Goal: Task Accomplishment & Management: Use online tool/utility

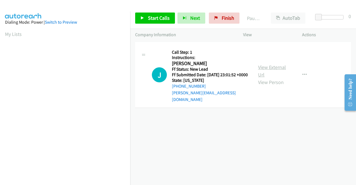
click at [270, 67] on link "View External Url" at bounding box center [272, 71] width 28 height 14
click at [156, 18] on span "Start Calls" at bounding box center [159, 18] width 22 height 6
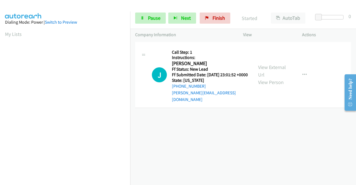
click at [321, 117] on div "+1 415-964-1034 Call failed - Please reload the list and try again The Callbar …" at bounding box center [243, 113] width 226 height 144
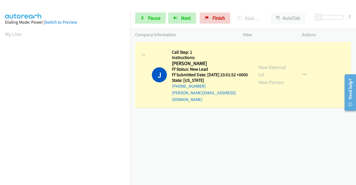
click at [313, 142] on div "+1 415-964-1034 Call failed - Please reload the list and try again The Callbar …" at bounding box center [243, 113] width 226 height 144
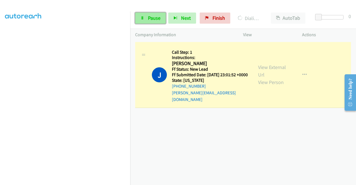
click at [153, 16] on span "Pause" at bounding box center [154, 18] width 13 height 6
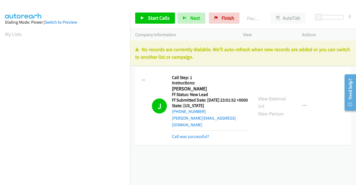
scroll to position [31, 0]
click at [199, 135] on link "Call was successful?" at bounding box center [190, 136] width 37 height 5
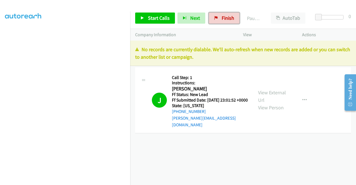
click at [225, 23] on link "Finish" at bounding box center [224, 18] width 31 height 11
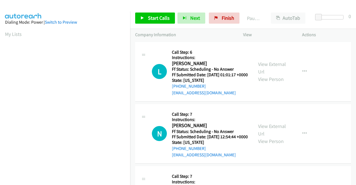
click at [144, 25] on div "Start Calls Pause Next Finish Paused AutoTab AutoTab 0" at bounding box center [243, 18] width 226 height 21
click at [143, 22] on link "Start Calls" at bounding box center [155, 18] width 40 height 11
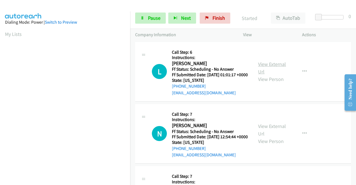
click at [272, 67] on link "View External Url" at bounding box center [272, 68] width 28 height 14
click at [273, 137] on div "View External Url View Person" at bounding box center [272, 133] width 29 height 23
click at [270, 134] on link "View External Url" at bounding box center [272, 130] width 28 height 14
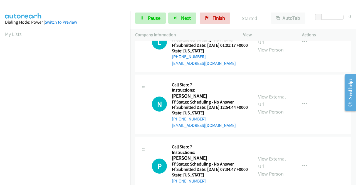
scroll to position [83, 0]
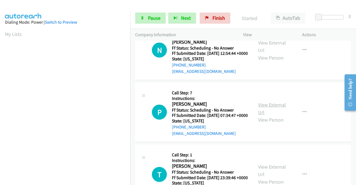
click at [270, 115] on link "View External Url" at bounding box center [272, 109] width 28 height 14
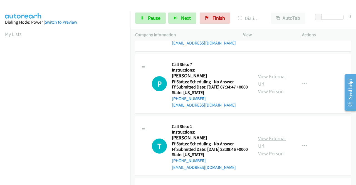
scroll to position [139, 0]
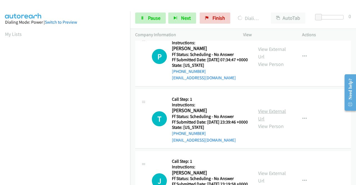
click at [279, 122] on link "View External Url" at bounding box center [272, 115] width 28 height 14
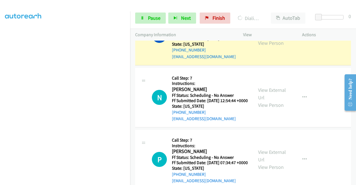
scroll to position [0, 0]
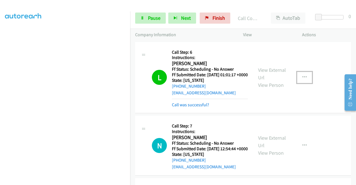
click at [303, 80] on icon "button" at bounding box center [305, 77] width 4 height 4
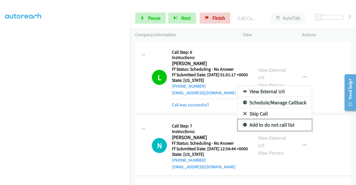
click at [272, 128] on link "Add to do not call list" at bounding box center [275, 124] width 74 height 11
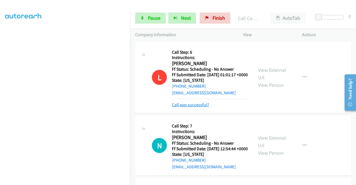
click at [201, 107] on link "Call was successful?" at bounding box center [190, 104] width 37 height 5
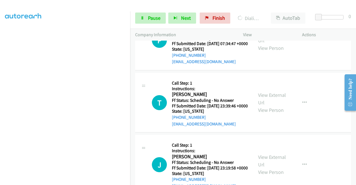
scroll to position [195, 0]
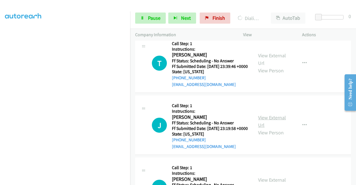
click at [277, 128] on link "View External Url" at bounding box center [272, 121] width 28 height 14
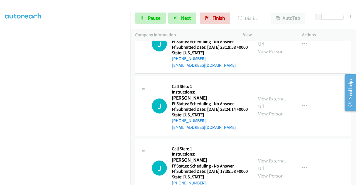
scroll to position [278, 0]
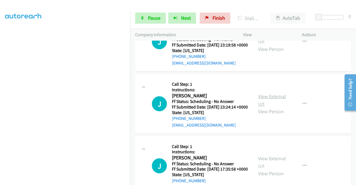
click at [270, 107] on link "View External Url" at bounding box center [272, 100] width 28 height 14
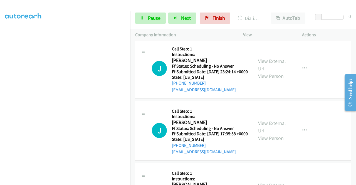
scroll to position [334, 0]
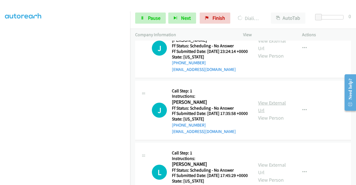
click at [279, 114] on link "View External Url" at bounding box center [272, 107] width 28 height 14
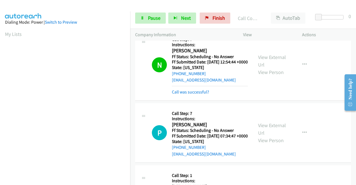
scroll to position [83, 0]
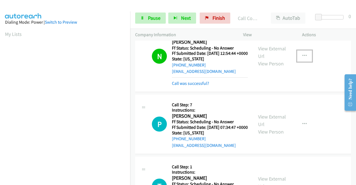
click at [299, 62] on button "button" at bounding box center [304, 55] width 15 height 11
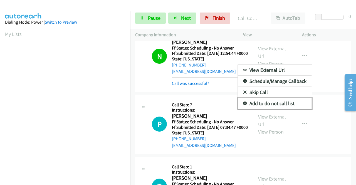
click at [270, 109] on link "Add to do not call list" at bounding box center [275, 103] width 74 height 11
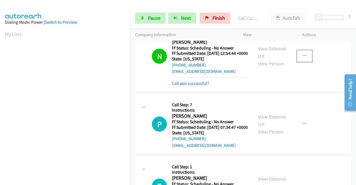
click at [303, 58] on icon "button" at bounding box center [305, 56] width 4 height 4
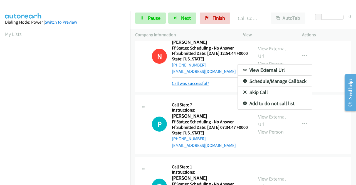
drag, startPoint x: 185, startPoint y: 89, endPoint x: 189, endPoint y: 93, distance: 4.9
click at [186, 90] on div at bounding box center [178, 92] width 356 height 185
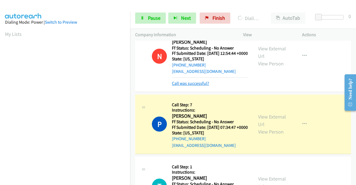
click at [190, 86] on link "Call was successful?" at bounding box center [190, 83] width 37 height 5
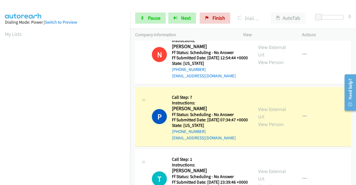
scroll to position [56, 0]
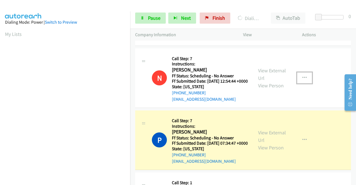
click at [299, 83] on button "button" at bounding box center [304, 77] width 15 height 11
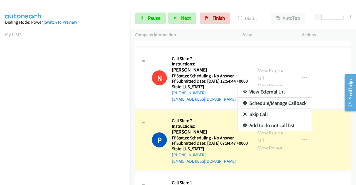
click at [150, 108] on div at bounding box center [178, 92] width 356 height 185
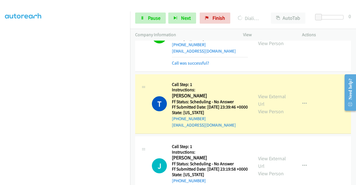
scroll to position [167, 0]
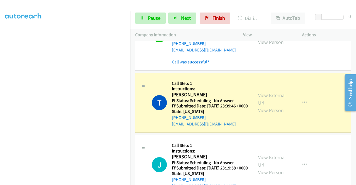
click at [204, 65] on link "Call was successful?" at bounding box center [190, 61] width 37 height 5
click at [303, 37] on icon "button" at bounding box center [305, 35] width 4 height 4
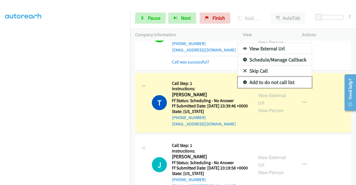
click at [268, 88] on link "Add to do not call list" at bounding box center [275, 82] width 74 height 11
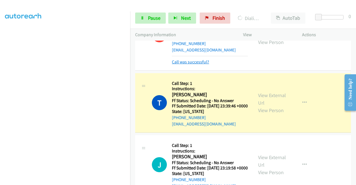
click at [200, 65] on link "Call was successful?" at bounding box center [190, 61] width 37 height 5
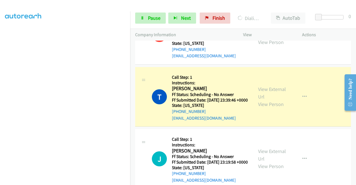
scroll to position [127, 0]
click at [153, 16] on span "Pause" at bounding box center [154, 18] width 13 height 6
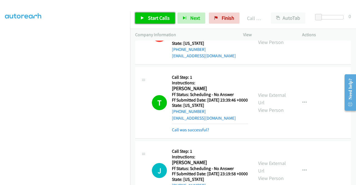
click at [160, 19] on span "Start Calls" at bounding box center [159, 18] width 22 height 6
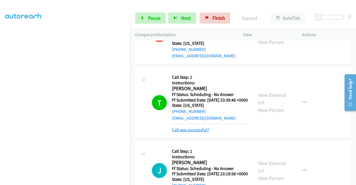
click at [204, 132] on link "Call was successful?" at bounding box center [190, 129] width 37 height 5
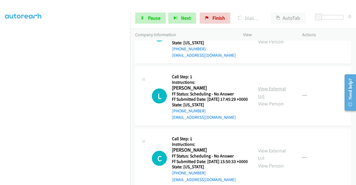
scroll to position [412, 0]
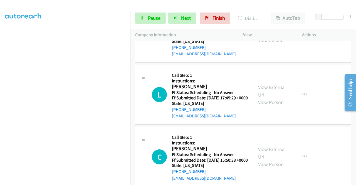
click at [279, 119] on div "View External Url View Person View External Url Email Schedule/Manage Callback …" at bounding box center [285, 94] width 64 height 49
click at [279, 98] on link "View External Url" at bounding box center [272, 91] width 28 height 14
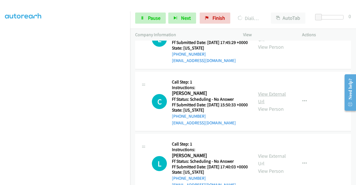
scroll to position [467, 0]
click at [271, 104] on link "View External Url" at bounding box center [272, 97] width 28 height 14
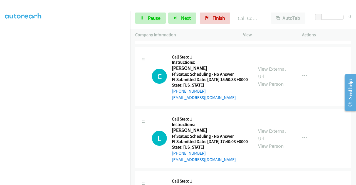
scroll to position [535, 0]
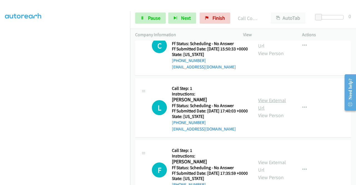
click at [277, 111] on link "View External Url" at bounding box center [272, 104] width 28 height 14
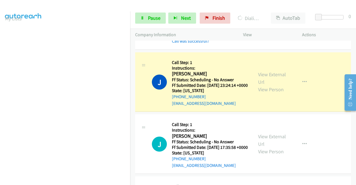
scroll to position [284, 0]
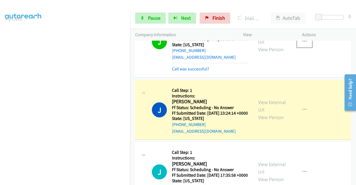
click at [304, 47] on button "button" at bounding box center [304, 41] width 15 height 11
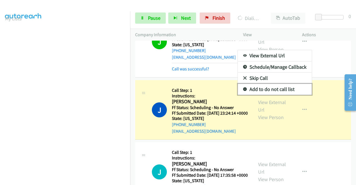
click at [275, 95] on link "Add to do not call list" at bounding box center [275, 89] width 74 height 11
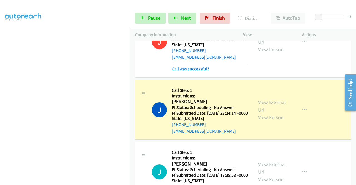
click at [199, 72] on link "Call was successful?" at bounding box center [190, 68] width 37 height 5
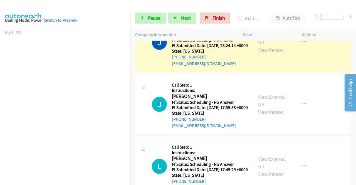
scroll to position [0, 0]
click at [303, 45] on icon "button" at bounding box center [305, 42] width 4 height 4
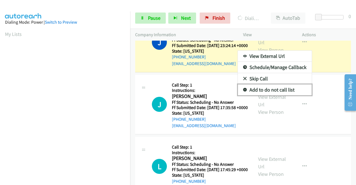
click at [275, 95] on link "Add to do not call list" at bounding box center [275, 89] width 74 height 11
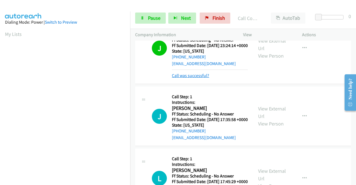
click at [204, 78] on link "Call was successful?" at bounding box center [190, 75] width 37 height 5
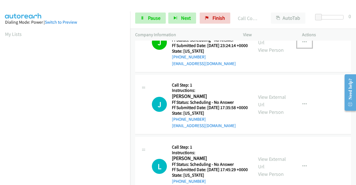
click at [303, 45] on icon "button" at bounding box center [305, 42] width 4 height 4
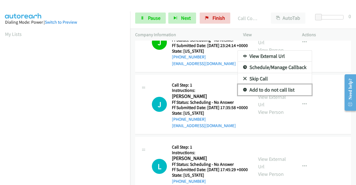
click at [270, 95] on link "Add to do not call list" at bounding box center [275, 89] width 74 height 11
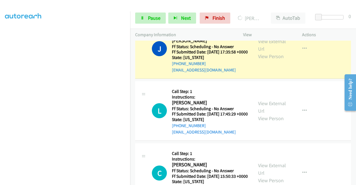
scroll to position [16, 0]
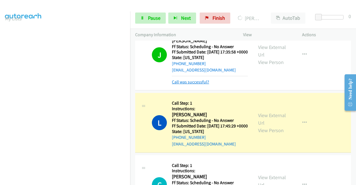
click at [200, 85] on link "Call was successful?" at bounding box center [190, 81] width 37 height 5
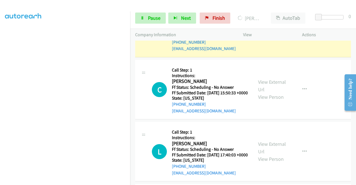
scroll to position [0, 0]
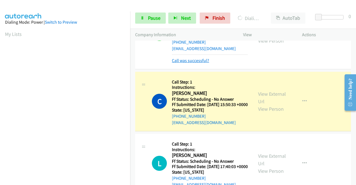
click at [186, 63] on link "Call was successful?" at bounding box center [190, 60] width 37 height 5
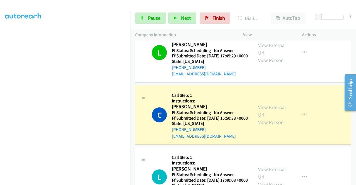
scroll to position [127, 0]
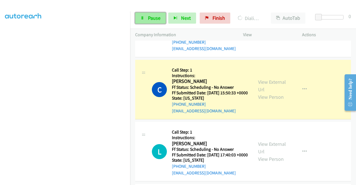
click at [148, 18] on span "Pause" at bounding box center [154, 18] width 13 height 6
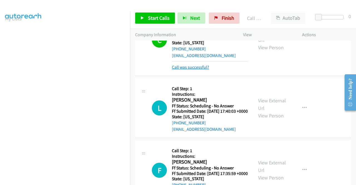
scroll to position [535, 0]
click at [204, 70] on link "Call was successful?" at bounding box center [190, 66] width 37 height 5
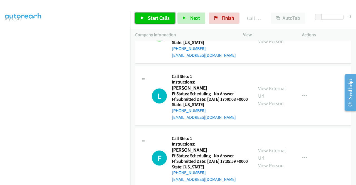
click at [165, 20] on span "Start Calls" at bounding box center [159, 18] width 22 height 6
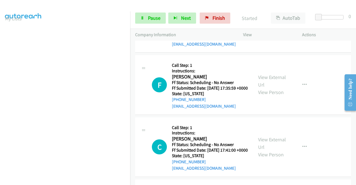
scroll to position [618, 0]
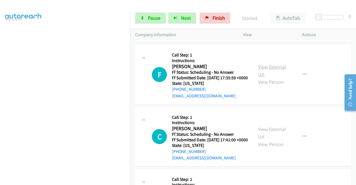
click at [271, 78] on link "View External Url" at bounding box center [272, 71] width 28 height 14
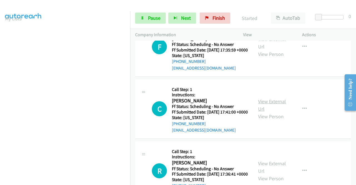
click at [273, 112] on link "View External Url" at bounding box center [272, 105] width 28 height 14
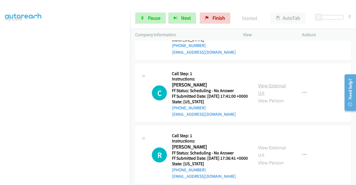
scroll to position [702, 0]
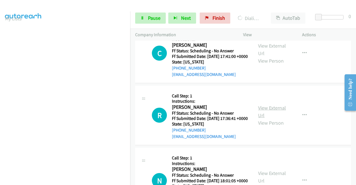
click at [276, 119] on link "View External Url" at bounding box center [272, 112] width 28 height 14
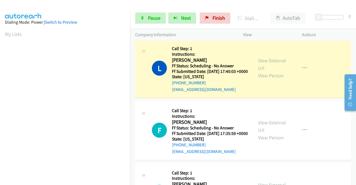
scroll to position [127, 0]
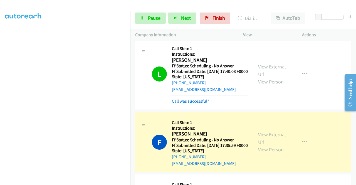
click at [181, 104] on link "Call was successful?" at bounding box center [190, 101] width 37 height 5
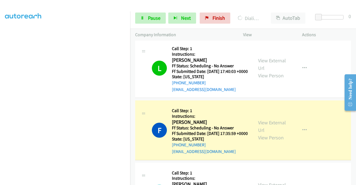
scroll to position [0, 0]
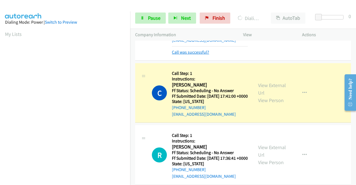
click at [195, 55] on link "Call was successful?" at bounding box center [190, 52] width 37 height 5
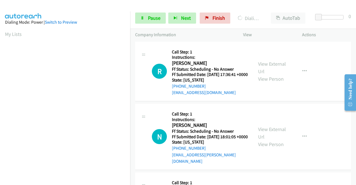
scroll to position [829, 0]
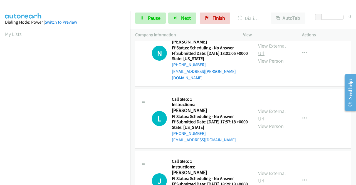
click at [274, 56] on link "View External Url" at bounding box center [272, 50] width 28 height 14
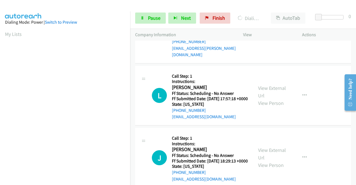
scroll to position [885, 0]
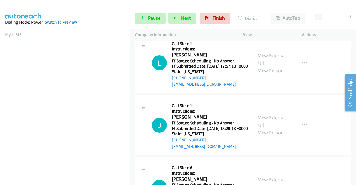
click at [274, 66] on link "View External Url" at bounding box center [272, 59] width 28 height 14
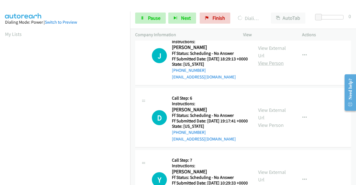
scroll to position [968, 0]
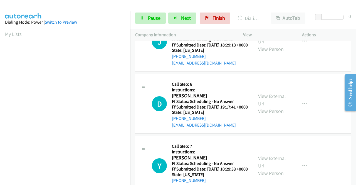
click at [277, 45] on link "View External Url" at bounding box center [272, 38] width 28 height 14
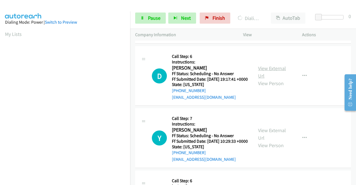
click at [276, 79] on link "View External Url" at bounding box center [272, 72] width 28 height 14
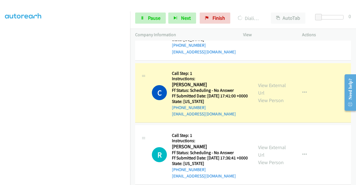
scroll to position [43, 0]
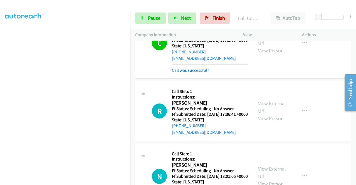
click at [201, 73] on link "Call was successful?" at bounding box center [190, 70] width 37 height 5
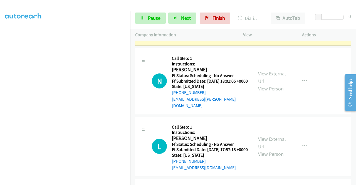
scroll to position [0, 0]
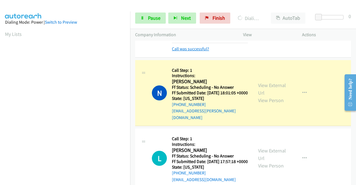
click at [184, 51] on link "Call was successful?" at bounding box center [190, 48] width 37 height 5
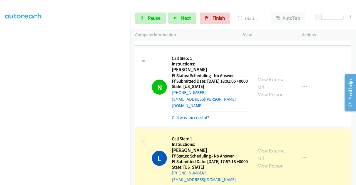
scroll to position [127, 0]
click at [155, 22] on link "Pause" at bounding box center [150, 18] width 31 height 11
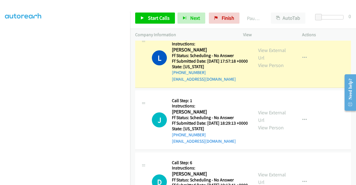
scroll to position [913, 0]
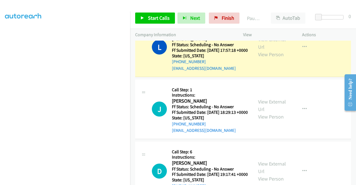
click at [190, 9] on link "Call was successful?" at bounding box center [190, 6] width 37 height 5
click at [174, 9] on link "Call was successful?" at bounding box center [190, 6] width 37 height 5
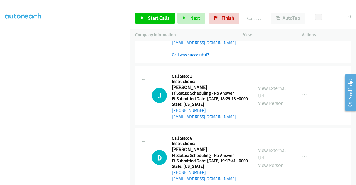
scroll to position [934, 0]
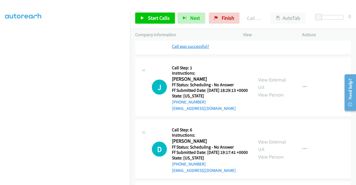
click at [202, 49] on link "Call was successful?" at bounding box center [190, 46] width 37 height 5
click at [201, 117] on div "J Callback Scheduled Call Step: 1 Instructions: Jill Portera America/New_York F…" at bounding box center [243, 88] width 216 height 60
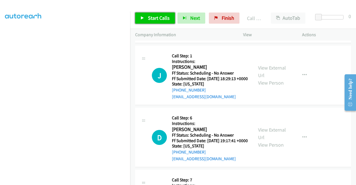
click at [163, 15] on span "Start Calls" at bounding box center [159, 18] width 22 height 6
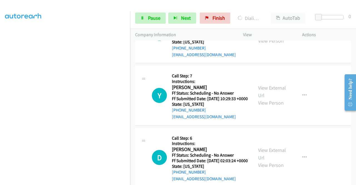
scroll to position [1074, 0]
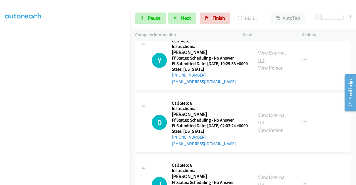
click at [264, 63] on link "View External Url" at bounding box center [272, 57] width 28 height 14
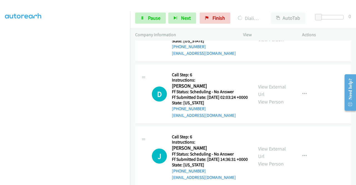
scroll to position [1157, 0]
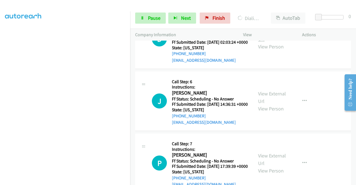
click at [274, 42] on link "View External Url" at bounding box center [272, 35] width 28 height 14
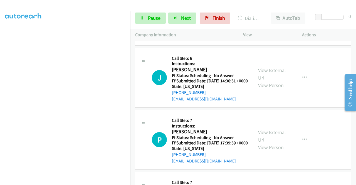
scroll to position [1213, 0]
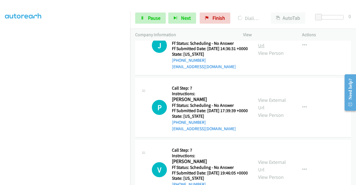
click at [269, 49] on link "View External Url" at bounding box center [272, 42] width 28 height 14
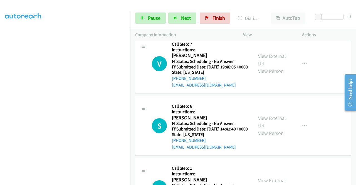
scroll to position [1324, 0]
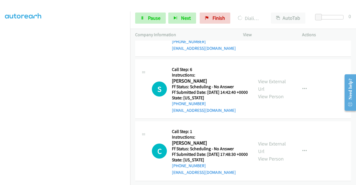
scroll to position [1380, 0]
click at [267, 30] on link "View External Url" at bounding box center [272, 23] width 28 height 14
click at [273, 92] on link "View External Url" at bounding box center [272, 85] width 28 height 14
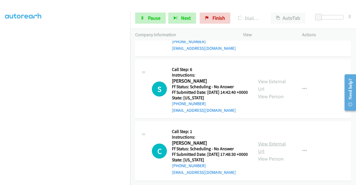
click at [278, 141] on link "View External Url" at bounding box center [272, 148] width 28 height 14
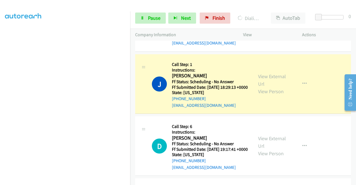
scroll to position [0, 0]
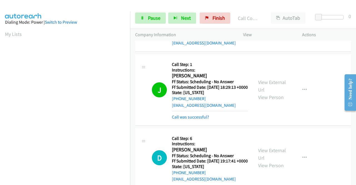
click at [328, 33] on p "Actions" at bounding box center [326, 34] width 49 height 7
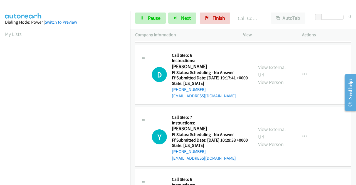
scroll to position [1009, 0]
click at [188, 37] on div "Call was successful?" at bounding box center [210, 33] width 76 height 7
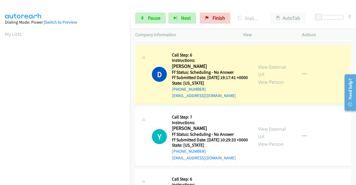
click at [184, 36] on link "Call was successful?" at bounding box center [190, 33] width 37 height 5
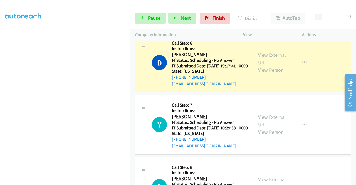
scroll to position [127, 0]
click at [147, 18] on link "Pause" at bounding box center [150, 18] width 31 height 11
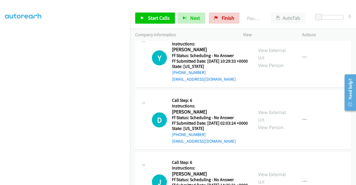
scroll to position [1093, 0]
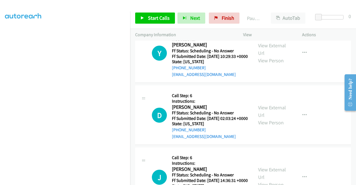
click at [201, 15] on link "Call was successful?" at bounding box center [190, 11] width 37 height 5
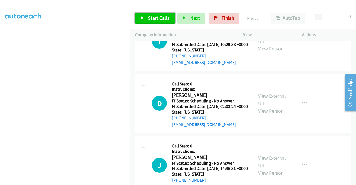
click at [148, 18] on span "Start Calls" at bounding box center [159, 18] width 22 height 6
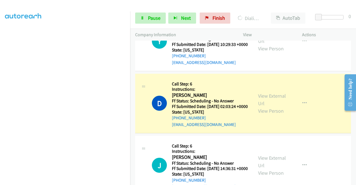
click at [275, 32] on link "Add to do not call list" at bounding box center [275, 26] width 74 height 11
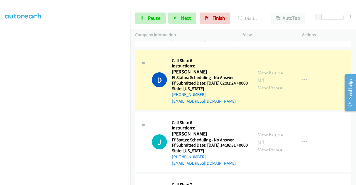
scroll to position [1148, 0]
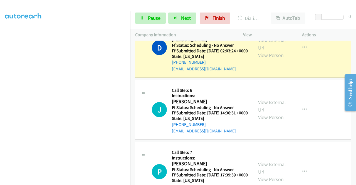
click at [270, 39] on link "Add to do not call list" at bounding box center [275, 33] width 74 height 11
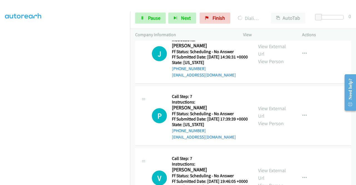
scroll to position [1204, 0]
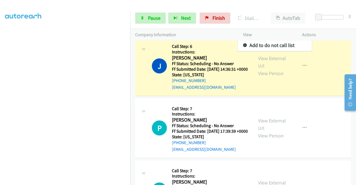
click at [269, 40] on link "Skip Call" at bounding box center [275, 34] width 74 height 11
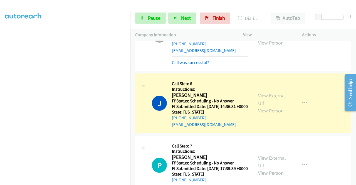
scroll to position [1176, 0]
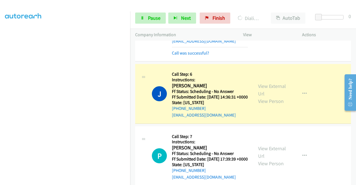
click at [303, 28] on icon "button" at bounding box center [305, 25] width 4 height 4
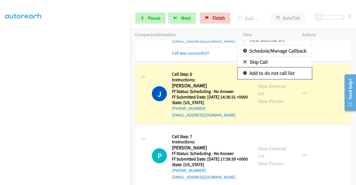
click at [243, 79] on link "Add to do not call list" at bounding box center [275, 73] width 74 height 11
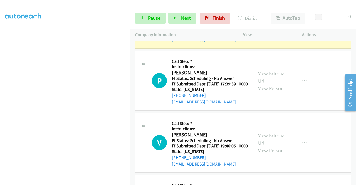
scroll to position [1260, 0]
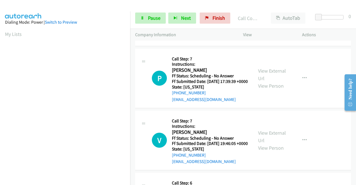
scroll to position [31, 0]
click at [184, 40] on link "Call was successful?" at bounding box center [190, 37] width 37 height 5
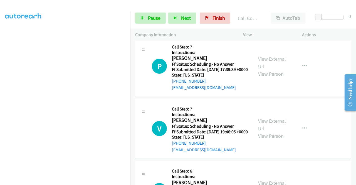
click at [150, 12] on div "Start Calls Pause Next Finish Call Completed AutoTab AutoTab 0" at bounding box center [243, 18] width 226 height 21
click at [151, 14] on link "Pause" at bounding box center [150, 18] width 31 height 11
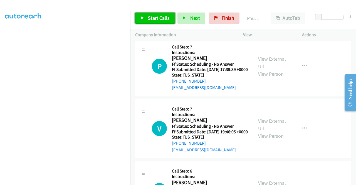
click at [150, 16] on span "Start Calls" at bounding box center [159, 18] width 22 height 6
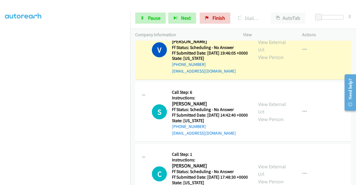
scroll to position [1337, 0]
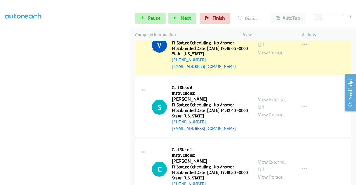
click at [271, 36] on link "Add to do not call list" at bounding box center [275, 30] width 74 height 11
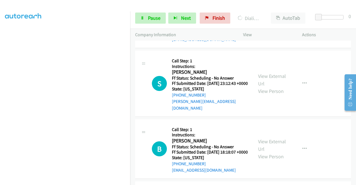
scroll to position [1560, 0]
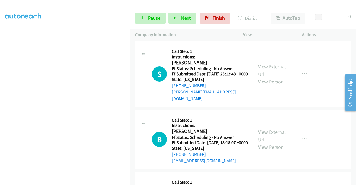
click at [279, 12] on link "View External Url" at bounding box center [272, 5] width 28 height 14
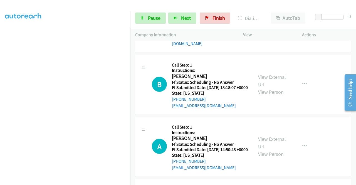
scroll to position [1616, 0]
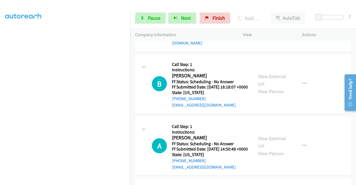
click at [273, 22] on link "View External Url" at bounding box center [272, 15] width 28 height 14
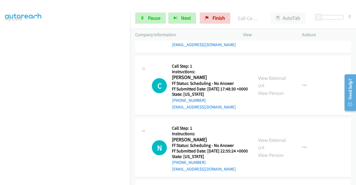
scroll to position [1377, 0]
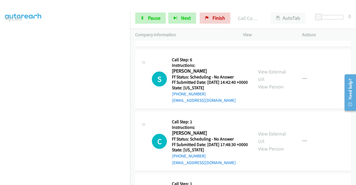
click at [303, 17] on button "button" at bounding box center [304, 11] width 15 height 11
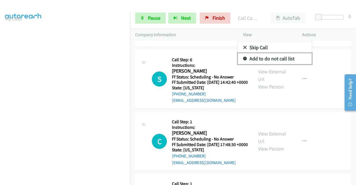
click at [263, 64] on link "Add to do not call list" at bounding box center [275, 58] width 74 height 11
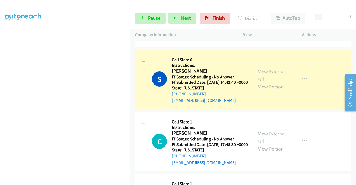
click at [201, 41] on link "Call was successful?" at bounding box center [190, 38] width 37 height 5
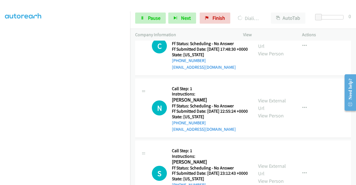
scroll to position [43, 0]
click at [149, 20] on span "Pause" at bounding box center [154, 18] width 13 height 6
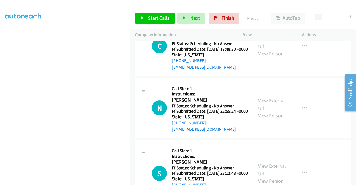
scroll to position [127, 0]
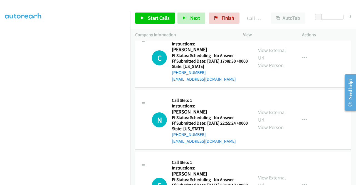
click at [200, 19] on link "Call was successful?" at bounding box center [190, 16] width 37 height 5
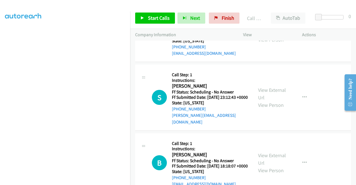
scroll to position [1572, 0]
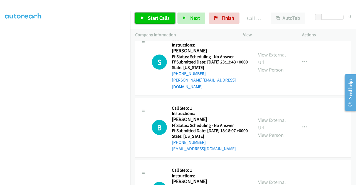
click at [147, 23] on link "Start Calls" at bounding box center [155, 18] width 40 height 11
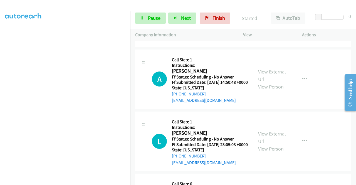
scroll to position [1683, 0]
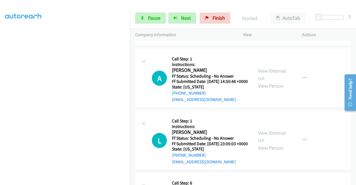
click at [266, 19] on link "View External Url" at bounding box center [272, 13] width 28 height 14
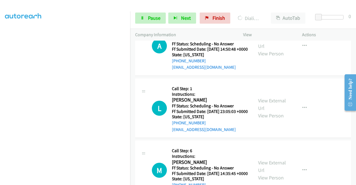
scroll to position [1739, 0]
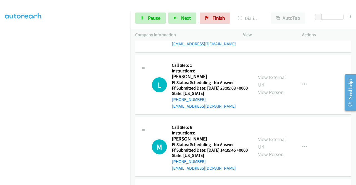
click at [267, 26] on link "View External Url" at bounding box center [272, 19] width 28 height 14
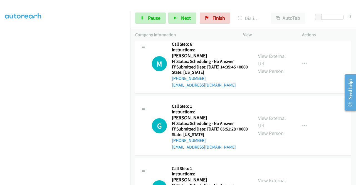
scroll to position [1823, 0]
drag, startPoint x: 100, startPoint y: 183, endPoint x: 99, endPoint y: 179, distance: 4.1
click at [100, 183] on aside "Dialing Mode: Power | Switch to Preview My Lists" at bounding box center [65, 42] width 130 height 308
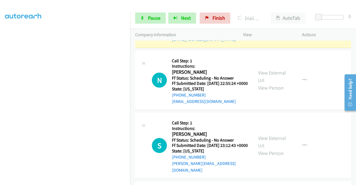
scroll to position [0, 0]
click at [304, 24] on button "button" at bounding box center [304, 18] width 15 height 11
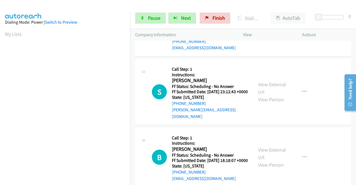
scroll to position [1544, 0]
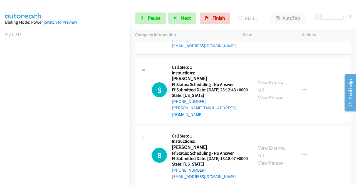
click at [287, 16] on link "Add to do not call list" at bounding box center [275, 9] width 74 height 11
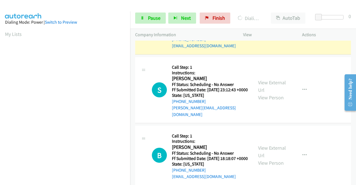
click at [279, 16] on link "Add to do not call list" at bounding box center [275, 9] width 74 height 11
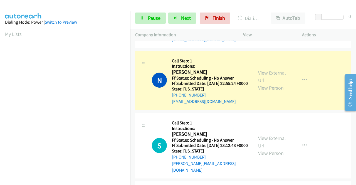
drag, startPoint x: 154, startPoint y: 15, endPoint x: 152, endPoint y: 18, distance: 3.4
click at [154, 15] on span "Pause" at bounding box center [154, 18] width 13 height 6
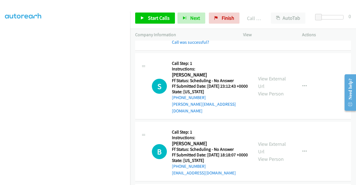
scroll to position [1572, 0]
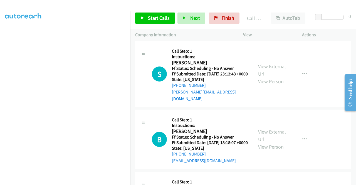
click at [303, 5] on icon "button" at bounding box center [305, 2] width 4 height 4
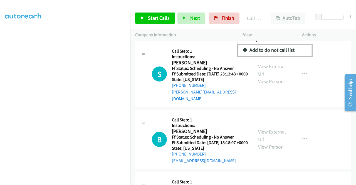
click at [266, 56] on link "Add to do not call list" at bounding box center [275, 50] width 74 height 11
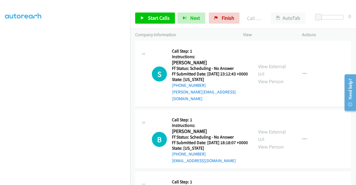
click at [192, 33] on link "Call was successful?" at bounding box center [190, 29] width 37 height 5
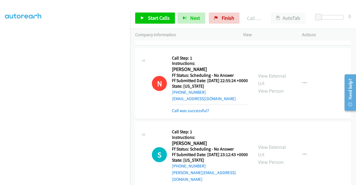
scroll to position [1489, 0]
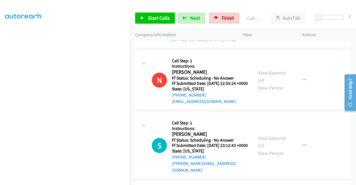
click at [264, 9] on link "Add to do not call list" at bounding box center [275, 3] width 74 height 11
click at [267, 9] on link "Add to do not call list" at bounding box center [275, 3] width 74 height 11
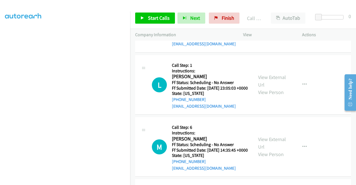
scroll to position [1656, 0]
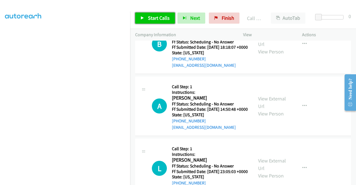
click at [166, 17] on span "Start Calls" at bounding box center [159, 18] width 22 height 6
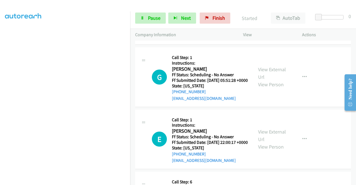
scroll to position [1878, 0]
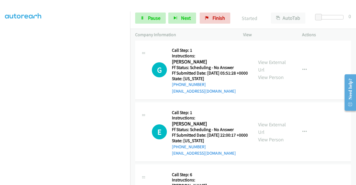
click at [271, 11] on link "View External Url" at bounding box center [272, 4] width 28 height 14
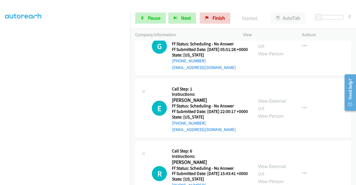
scroll to position [1962, 0]
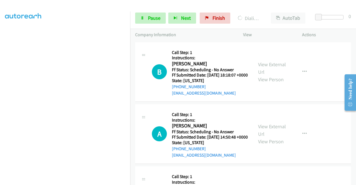
scroll to position [43, 0]
click at [303, 9] on icon "button" at bounding box center [305, 6] width 4 height 4
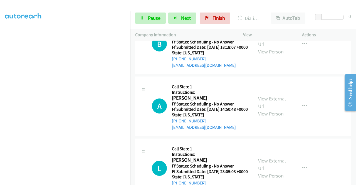
click at [293, 32] on link "Add to do not call list" at bounding box center [275, 26] width 74 height 11
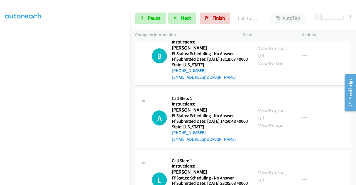
drag, startPoint x: 191, startPoint y: 141, endPoint x: 185, endPoint y: 134, distance: 9.5
click at [191, 18] on link "Call was successful?" at bounding box center [190, 15] width 37 height 5
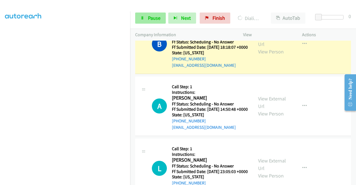
scroll to position [127, 0]
click at [154, 18] on span "Pause" at bounding box center [154, 18] width 13 height 6
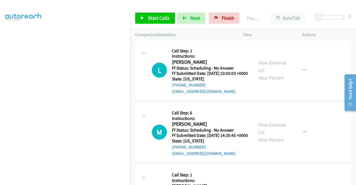
scroll to position [1767, 0]
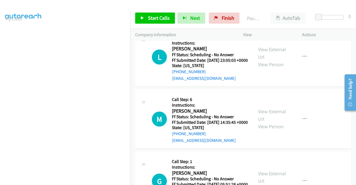
scroll to position [1795, 0]
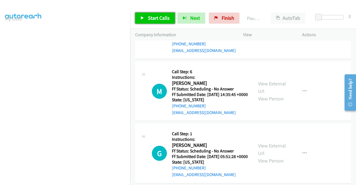
click at [156, 21] on link "Start Calls" at bounding box center [155, 18] width 40 height 11
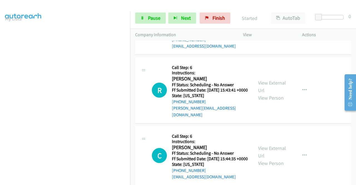
scroll to position [2017, 0]
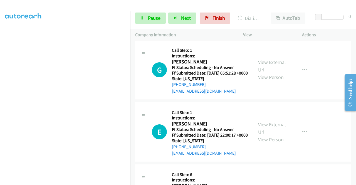
scroll to position [16, 0]
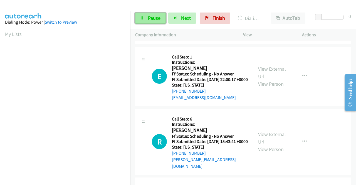
click at [141, 23] on link "Pause" at bounding box center [150, 18] width 31 height 11
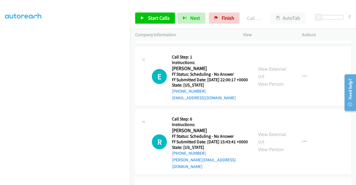
scroll to position [1962, 0]
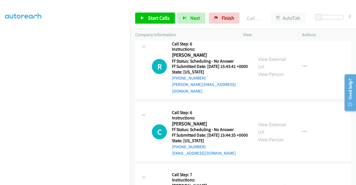
scroll to position [2045, 0]
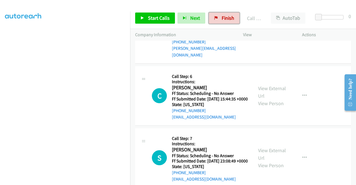
click at [229, 15] on span "Finish" at bounding box center [228, 18] width 13 height 6
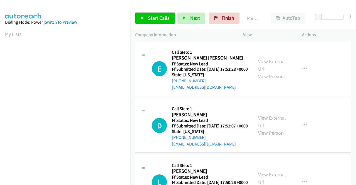
click at [172, 168] on h5 "Call Step: 1" at bounding box center [210, 166] width 76 height 6
click at [269, 65] on link "View External Url" at bounding box center [272, 65] width 28 height 14
click at [265, 126] on link "View External Url" at bounding box center [272, 122] width 28 height 14
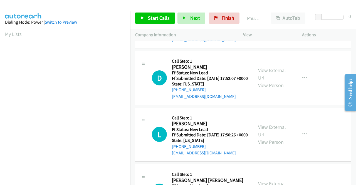
scroll to position [56, 0]
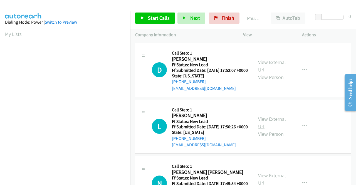
click at [277, 130] on link "View External Url" at bounding box center [272, 123] width 28 height 14
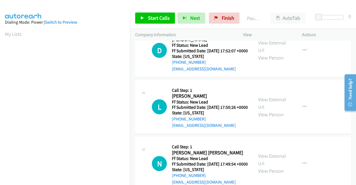
scroll to position [111, 0]
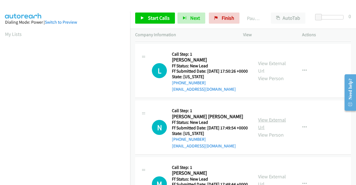
click at [274, 131] on link "View External Url" at bounding box center [272, 124] width 28 height 14
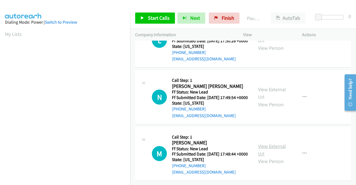
scroll to position [173, 0]
click at [276, 143] on link "View External Url" at bounding box center [272, 150] width 28 height 14
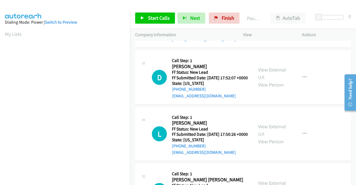
scroll to position [6, 0]
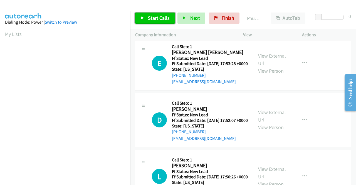
click at [160, 14] on link "Start Calls" at bounding box center [155, 18] width 40 height 11
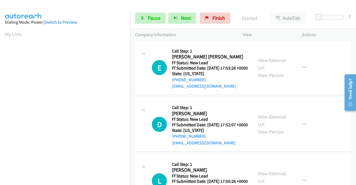
scroll to position [0, 0]
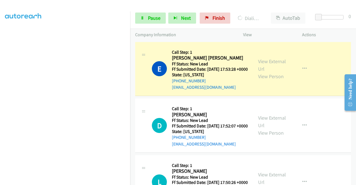
click at [107, 183] on aside "Dialing Mode: Power | Switch to Preview My Lists" at bounding box center [65, 42] width 130 height 308
click at [154, 19] on span "Pause" at bounding box center [154, 18] width 13 height 6
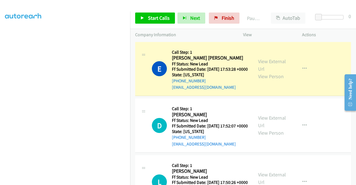
scroll to position [0, 0]
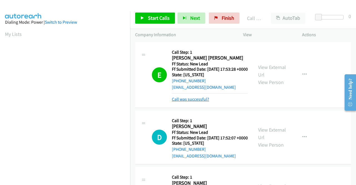
click at [204, 102] on link "Call was successful?" at bounding box center [190, 99] width 37 height 5
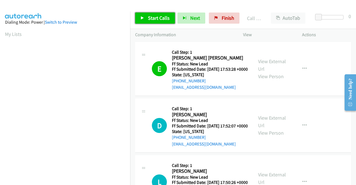
click at [166, 23] on link "Start Calls" at bounding box center [155, 18] width 40 height 11
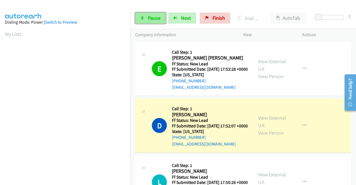
click at [152, 16] on span "Pause" at bounding box center [154, 18] width 13 height 6
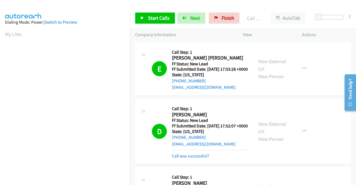
scroll to position [127, 0]
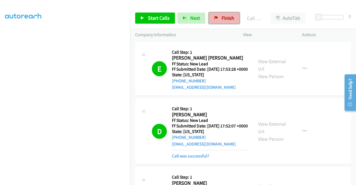
click at [227, 16] on span "Finish" at bounding box center [228, 18] width 13 height 6
drag, startPoint x: 188, startPoint y: 168, endPoint x: 194, endPoint y: 154, distance: 15.5
click at [188, 159] on link "Call was successful?" at bounding box center [190, 155] width 37 height 5
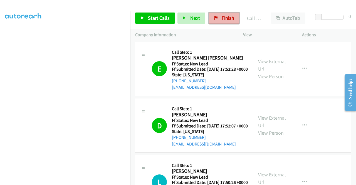
click at [227, 16] on span "Finish" at bounding box center [228, 18] width 13 height 6
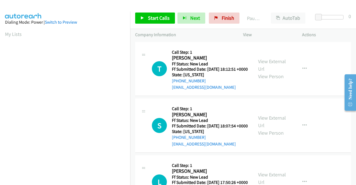
click at [326, 20] on div at bounding box center [331, 19] width 36 height 9
click at [157, 20] on span "Start Calls" at bounding box center [159, 18] width 22 height 6
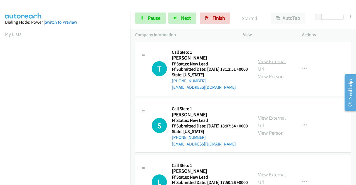
click at [269, 63] on link "View External Url" at bounding box center [272, 65] width 28 height 14
click at [275, 127] on link "View External Url" at bounding box center [272, 122] width 28 height 14
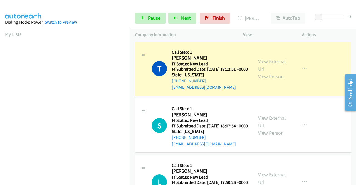
scroll to position [28, 0]
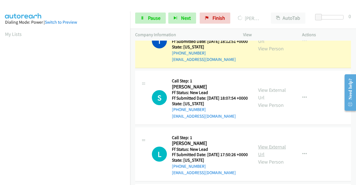
click at [273, 158] on link "View External Url" at bounding box center [272, 151] width 28 height 14
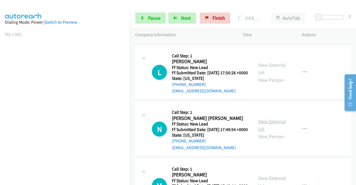
scroll to position [111, 0]
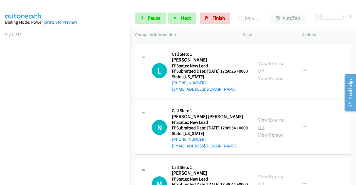
click at [280, 131] on link "View External Url" at bounding box center [272, 124] width 28 height 14
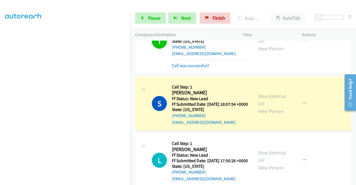
scroll to position [0, 0]
drag, startPoint x: 190, startPoint y: 71, endPoint x: 292, endPoint y: 2, distance: 123.4
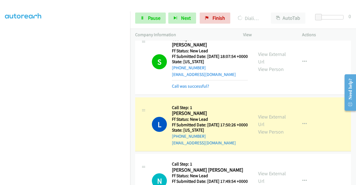
scroll to position [83, 0]
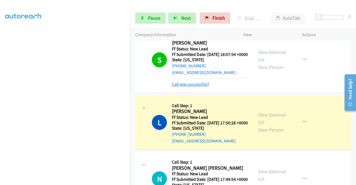
click at [203, 87] on link "Call was successful?" at bounding box center [190, 84] width 37 height 5
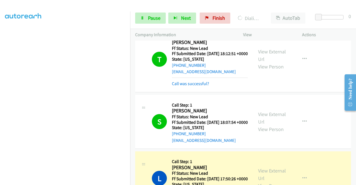
scroll to position [0, 0]
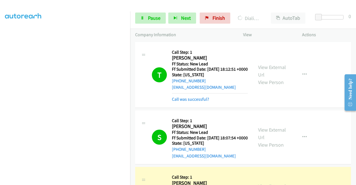
click at [197, 108] on div "T Callback Scheduled Call Step: 1 Taylor Knapp America/Chicago Ff Status: New L…" at bounding box center [243, 75] width 216 height 66
click at [196, 102] on link "Call was successful?" at bounding box center [190, 99] width 37 height 5
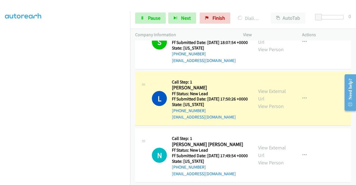
scroll to position [167, 0]
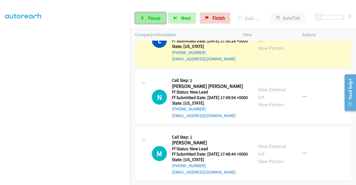
click at [154, 16] on span "Pause" at bounding box center [154, 18] width 13 height 6
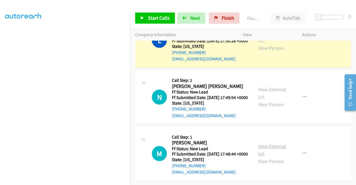
click at [276, 146] on link "View External Url" at bounding box center [272, 150] width 28 height 14
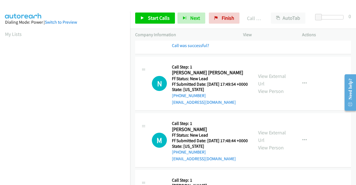
scroll to position [127, 0]
click at [191, 48] on link "Call was successful?" at bounding box center [190, 45] width 37 height 5
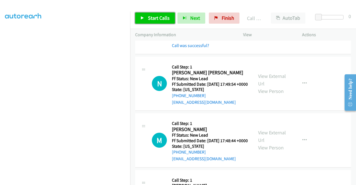
click at [159, 18] on span "Start Calls" at bounding box center [159, 18] width 22 height 6
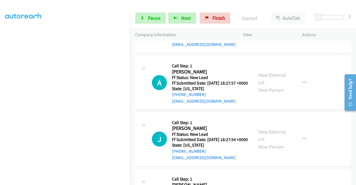
scroll to position [278, 0]
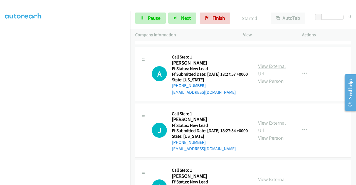
click at [271, 77] on link "View External Url" at bounding box center [272, 70] width 28 height 14
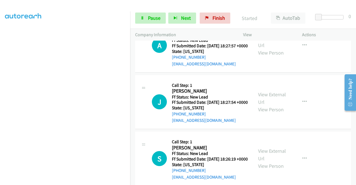
scroll to position [334, 0]
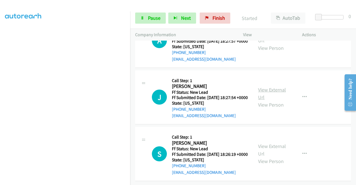
click at [266, 100] on link "View External Url" at bounding box center [272, 94] width 28 height 14
click at [258, 143] on link "View External Url" at bounding box center [272, 150] width 28 height 14
click at [152, 19] on span "Pause" at bounding box center [154, 18] width 13 height 6
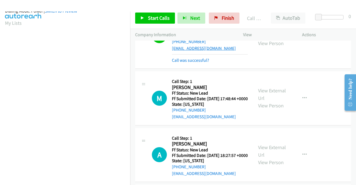
scroll to position [176, 0]
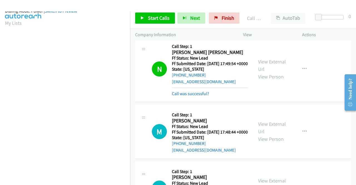
click at [199, 97] on div "Call was successful?" at bounding box center [210, 93] width 76 height 7
click at [199, 96] on link "Call was successful?" at bounding box center [190, 93] width 37 height 5
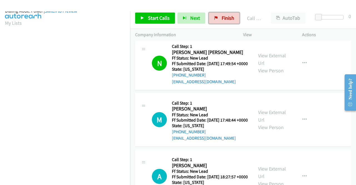
click at [222, 19] on span "Finish" at bounding box center [228, 18] width 13 height 6
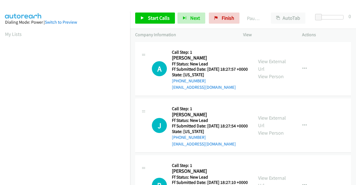
click at [318, 97] on td "A Callback Scheduled Call Step: 1 [PERSON_NAME] America/New_York Ff Status: New…" at bounding box center [243, 69] width 226 height 57
click at [272, 63] on link "View External Url" at bounding box center [272, 65] width 28 height 14
click at [267, 123] on link "View External Url" at bounding box center [272, 122] width 28 height 14
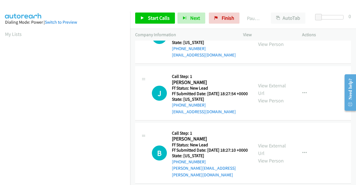
scroll to position [56, 0]
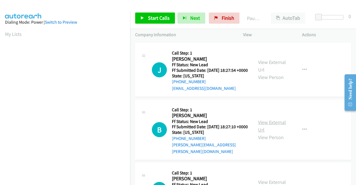
click at [274, 133] on link "View External Url" at bounding box center [272, 126] width 28 height 14
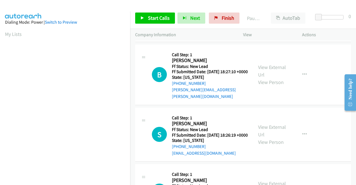
scroll to position [111, 0]
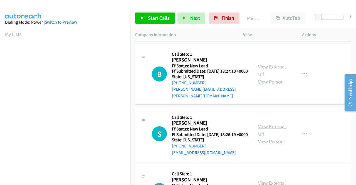
click at [281, 137] on link "View External Url" at bounding box center [272, 130] width 28 height 14
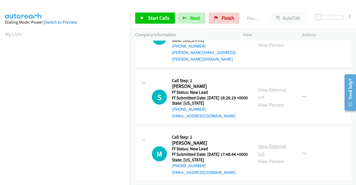
scroll to position [173, 0]
click at [282, 143] on link "View External Url" at bounding box center [272, 150] width 28 height 14
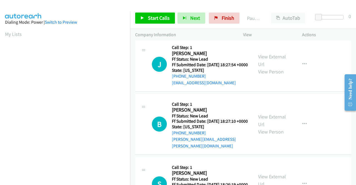
scroll to position [0, 0]
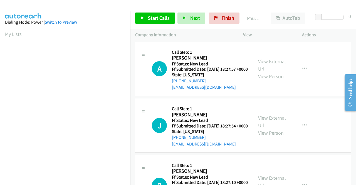
click at [321, 104] on div "J Callback Scheduled Call Step: 1 [PERSON_NAME] America/New_York Ff Status: New…" at bounding box center [243, 126] width 216 height 54
click at [152, 17] on span "Start Calls" at bounding box center [159, 18] width 22 height 6
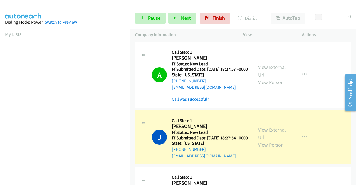
scroll to position [127, 0]
click at [203, 102] on link "Call was successful?" at bounding box center [190, 99] width 37 height 5
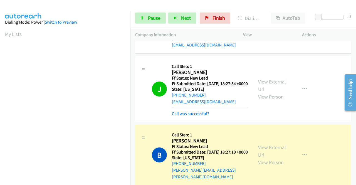
scroll to position [56, 0]
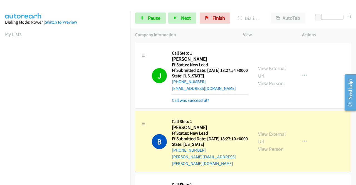
click at [183, 103] on link "Call was successful?" at bounding box center [190, 100] width 37 height 5
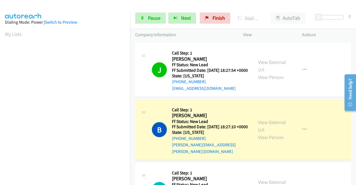
scroll to position [127, 0]
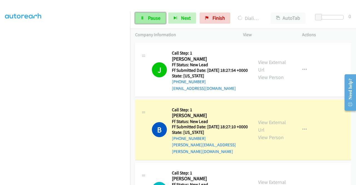
click at [146, 20] on link "Pause" at bounding box center [150, 18] width 31 height 11
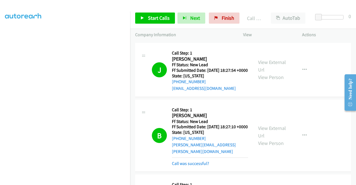
click at [199, 172] on div "B Callback Scheduled Call Step: 1 [PERSON_NAME] America/Los_Angeles Ff Status: …" at bounding box center [243, 136] width 216 height 73
click at [199, 166] on link "Call was successful?" at bounding box center [190, 163] width 37 height 5
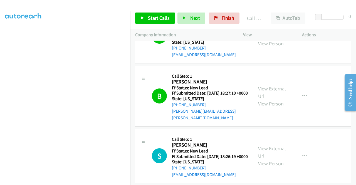
scroll to position [139, 0]
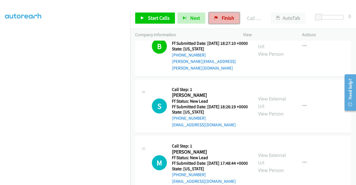
click at [224, 20] on span "Finish" at bounding box center [228, 18] width 13 height 6
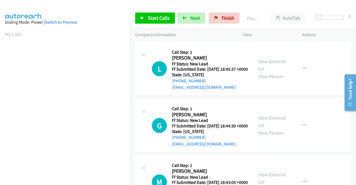
click at [312, 97] on td "L Callback Scheduled Call Step: 1 [PERSON_NAME] America/New_York Ff Status: New…" at bounding box center [243, 69] width 226 height 57
click at [275, 62] on link "View External Url" at bounding box center [272, 65] width 28 height 14
click at [271, 125] on link "View External Url" at bounding box center [272, 122] width 28 height 14
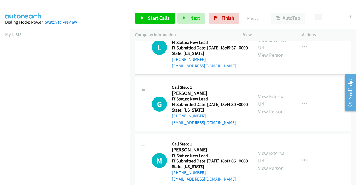
scroll to position [56, 0]
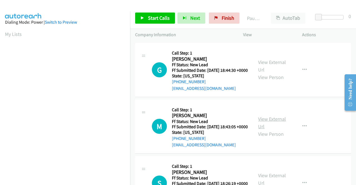
click at [267, 130] on link "View External Url" at bounding box center [272, 123] width 28 height 14
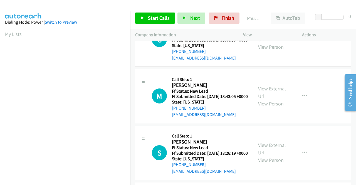
scroll to position [111, 0]
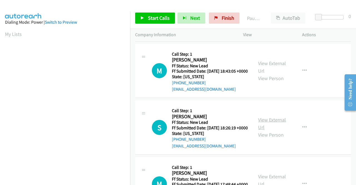
click at [279, 131] on link "View External Url" at bounding box center [272, 124] width 28 height 14
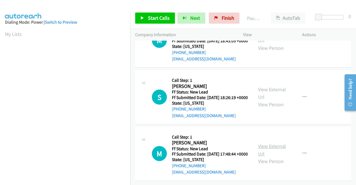
scroll to position [173, 0]
click at [269, 143] on link "View External Url" at bounding box center [272, 150] width 28 height 14
click at [163, 16] on span "Start Calls" at bounding box center [159, 18] width 22 height 6
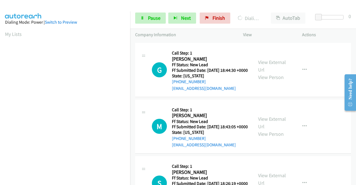
scroll to position [127, 0]
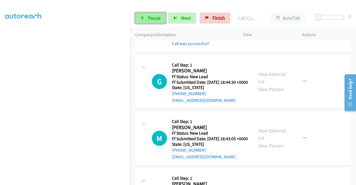
click at [158, 14] on link "Pause" at bounding box center [150, 18] width 31 height 11
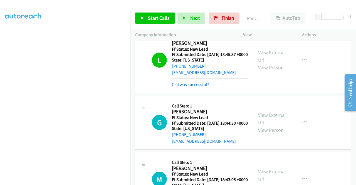
scroll to position [0, 0]
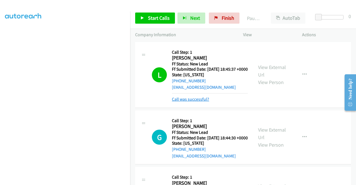
click at [192, 102] on link "Call was successful?" at bounding box center [190, 99] width 37 height 5
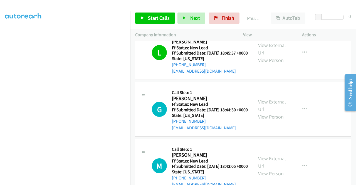
scroll to position [28, 0]
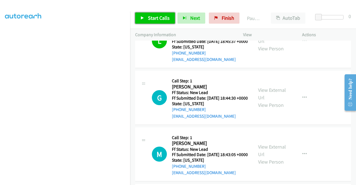
click at [156, 20] on span "Start Calls" at bounding box center [159, 18] width 22 height 6
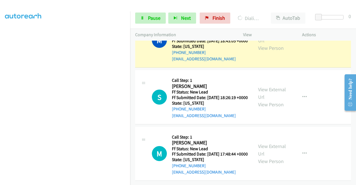
scroll to position [0, 0]
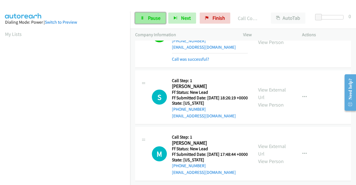
click at [155, 18] on span "Pause" at bounding box center [154, 18] width 13 height 6
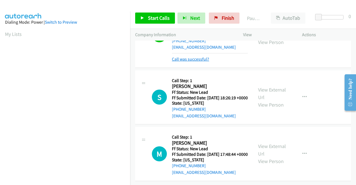
click at [201, 58] on link "Call was successful?" at bounding box center [190, 58] width 37 height 5
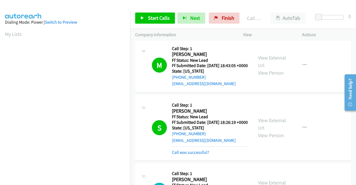
scroll to position [31, 0]
click at [194, 155] on link "Call was successful?" at bounding box center [190, 152] width 37 height 5
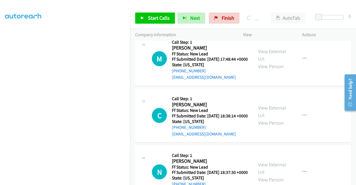
scroll to position [256, 0]
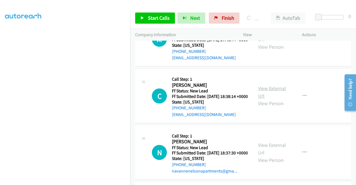
click at [276, 99] on link "View External Url" at bounding box center [272, 92] width 28 height 14
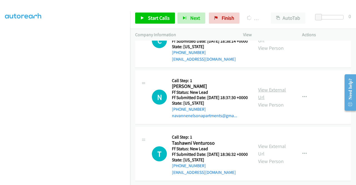
click at [276, 100] on link "View External Url" at bounding box center [272, 94] width 28 height 14
click at [269, 143] on link "View External Url" at bounding box center [272, 150] width 28 height 14
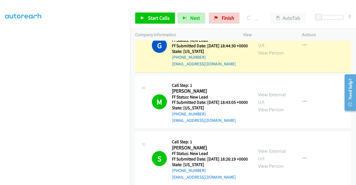
scroll to position [16, 0]
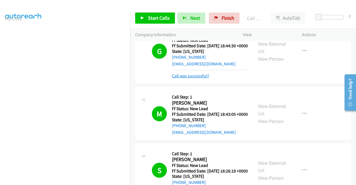
click at [203, 78] on link "Call was successful?" at bounding box center [190, 75] width 37 height 5
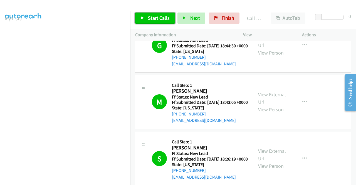
click at [147, 15] on link "Start Calls" at bounding box center [155, 18] width 40 height 11
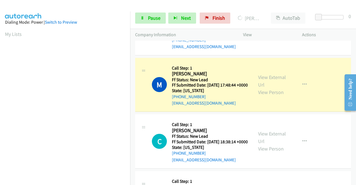
scroll to position [219, 0]
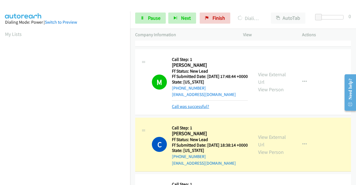
click at [198, 109] on link "Call was successful?" at bounding box center [190, 106] width 37 height 5
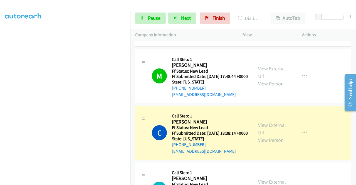
scroll to position [0, 0]
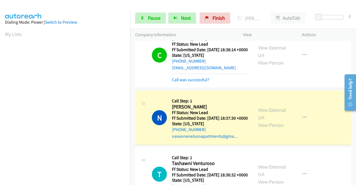
drag, startPoint x: 203, startPoint y: 113, endPoint x: 191, endPoint y: 121, distance: 13.8
click at [203, 82] on link "Call was successful?" at bounding box center [190, 79] width 37 height 5
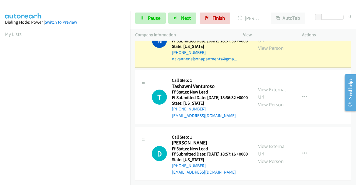
scroll to position [421, 0]
click at [269, 143] on link "View External Url" at bounding box center [272, 150] width 28 height 14
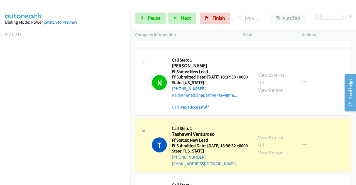
scroll to position [337, 0]
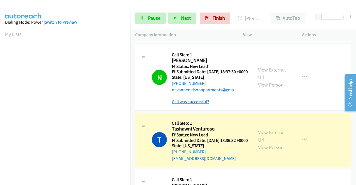
click at [197, 104] on link "Call was successful?" at bounding box center [190, 101] width 37 height 5
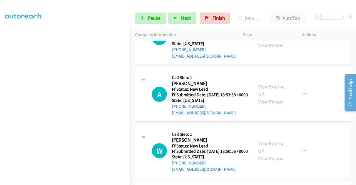
scroll to position [504, 0]
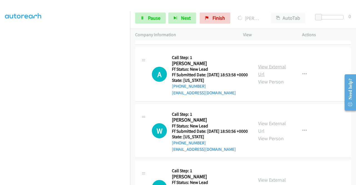
click at [276, 77] on link "View External Url" at bounding box center [272, 70] width 28 height 14
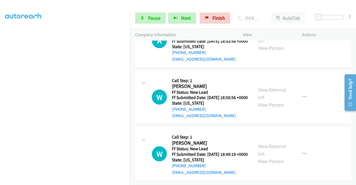
scroll to position [560, 0]
click at [274, 100] on link "View External Url" at bounding box center [272, 94] width 28 height 14
click at [281, 143] on link "View External Url" at bounding box center [272, 150] width 28 height 14
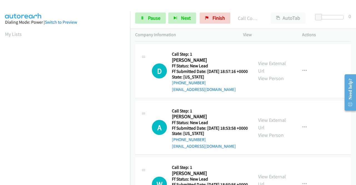
scroll to position [451, 0]
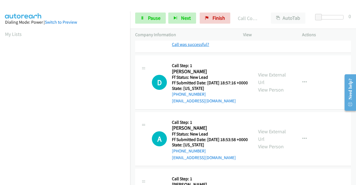
click at [186, 47] on link "Call was successful?" at bounding box center [190, 44] width 37 height 5
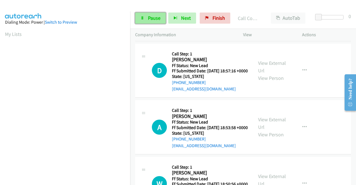
click at [152, 14] on link "Pause" at bounding box center [150, 18] width 31 height 11
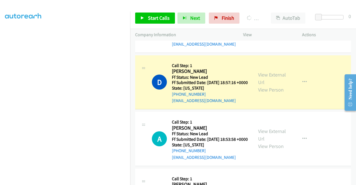
scroll to position [0, 0]
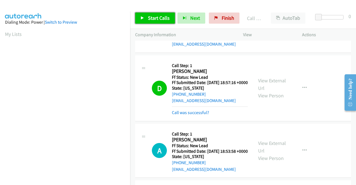
click at [167, 17] on span "Start Calls" at bounding box center [159, 18] width 22 height 6
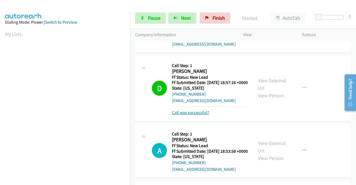
click at [196, 115] on link "Call was successful?" at bounding box center [190, 112] width 37 height 5
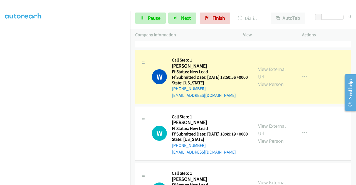
scroll to position [579, 0]
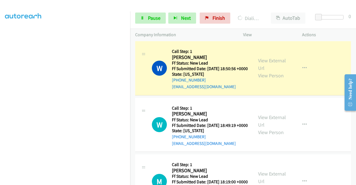
click at [207, 33] on link "Call was successful?" at bounding box center [190, 30] width 37 height 5
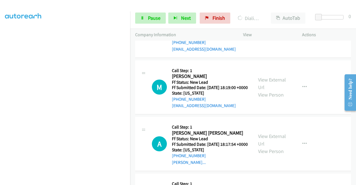
scroll to position [662, 0]
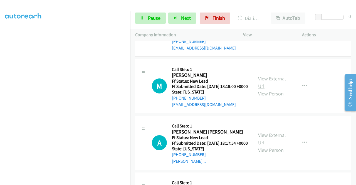
click at [271, 89] on link "View External Url" at bounding box center [272, 82] width 28 height 14
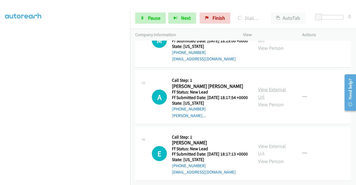
click at [277, 100] on link "View External Url" at bounding box center [272, 93] width 28 height 14
click at [274, 143] on link "View External Url" at bounding box center [272, 150] width 28 height 14
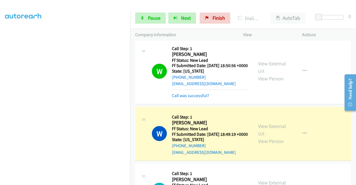
scroll to position [0, 0]
click at [188, 98] on link "Call was successful?" at bounding box center [190, 95] width 37 height 5
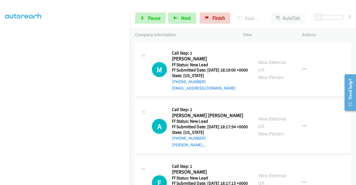
scroll to position [681, 0]
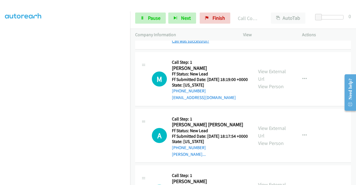
click at [192, 44] on link "Call was successful?" at bounding box center [190, 40] width 37 height 5
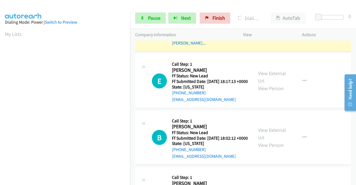
scroll to position [127, 0]
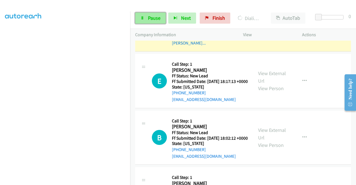
click at [156, 14] on link "Pause" at bounding box center [150, 18] width 31 height 11
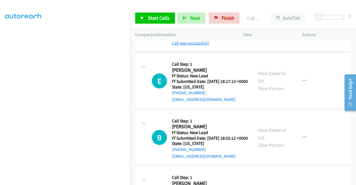
click at [206, 46] on link "Call was successful?" at bounding box center [190, 42] width 37 height 5
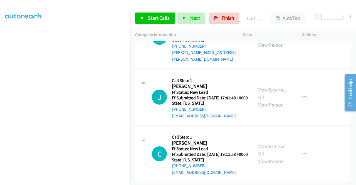
scroll to position [987, 0]
click at [226, 13] on link "Finish" at bounding box center [224, 18] width 31 height 11
drag, startPoint x: 231, startPoint y: 18, endPoint x: 197, endPoint y: 32, distance: 36.2
click at [231, 18] on span "Finish" at bounding box center [228, 18] width 13 height 6
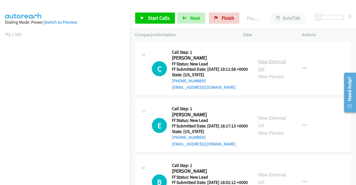
click at [263, 63] on link "View External Url" at bounding box center [272, 65] width 28 height 14
click at [268, 125] on link "View External Url" at bounding box center [272, 122] width 28 height 14
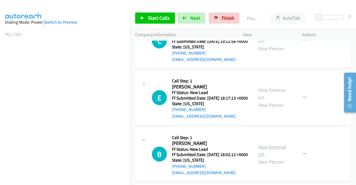
click at [277, 158] on link "View External Url" at bounding box center [272, 151] width 28 height 14
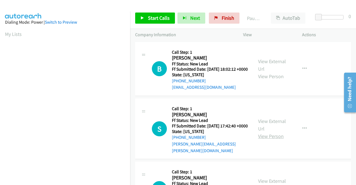
scroll to position [139, 0]
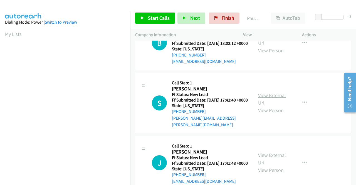
click at [270, 106] on link "View External Url" at bounding box center [272, 99] width 28 height 14
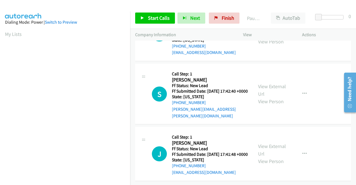
scroll to position [173, 0]
click at [275, 143] on link "View External Url" at bounding box center [272, 150] width 28 height 14
drag, startPoint x: 142, startPoint y: 15, endPoint x: 142, endPoint y: 19, distance: 3.6
click at [142, 16] on link "Start Calls" at bounding box center [155, 18] width 40 height 11
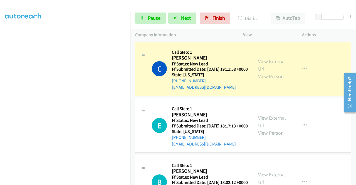
scroll to position [43, 0]
click at [146, 20] on link "Pause" at bounding box center [150, 18] width 31 height 11
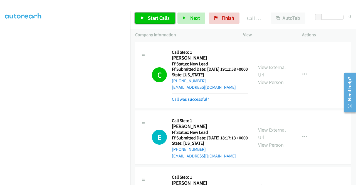
drag, startPoint x: 158, startPoint y: 18, endPoint x: 169, endPoint y: 40, distance: 24.4
click at [158, 18] on span "Start Calls" at bounding box center [159, 18] width 22 height 6
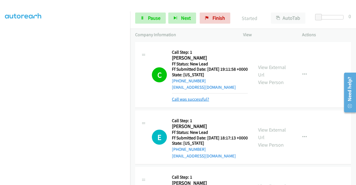
click at [185, 102] on link "Call was successful?" at bounding box center [190, 99] width 37 height 5
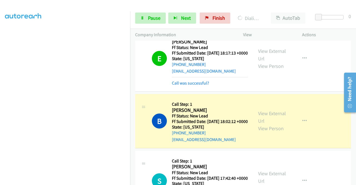
scroll to position [45, 0]
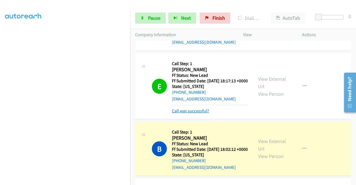
click at [200, 114] on link "Call was successful?" at bounding box center [190, 110] width 37 height 5
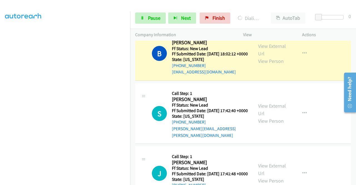
scroll to position [0, 0]
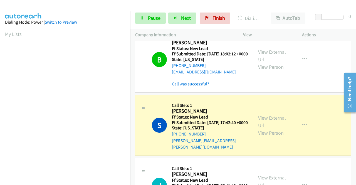
click at [198, 87] on link "Call was successful?" at bounding box center [190, 83] width 37 height 5
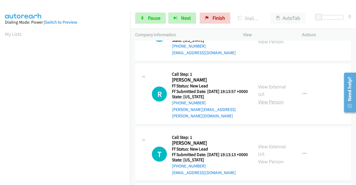
scroll to position [268, 0]
click at [274, 97] on link "View External Url" at bounding box center [272, 90] width 28 height 14
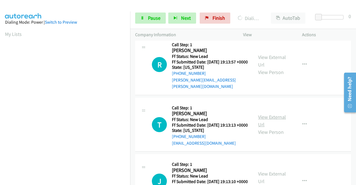
scroll to position [323, 0]
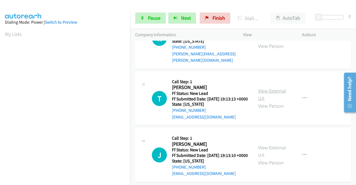
click at [275, 102] on link "View External Url" at bounding box center [272, 95] width 28 height 14
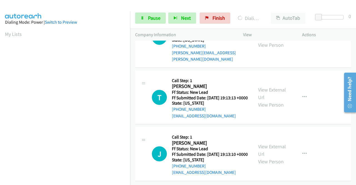
scroll to position [358, 0]
click at [263, 143] on link "View External Url" at bounding box center [272, 150] width 28 height 14
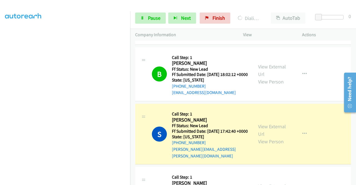
scroll to position [0, 0]
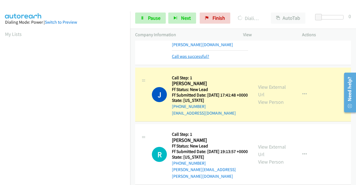
click at [191, 59] on link "Call was successful?" at bounding box center [190, 56] width 37 height 5
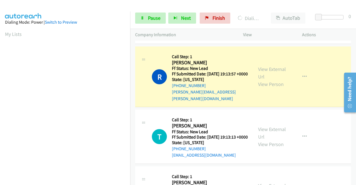
click at [200, 38] on link "Call was successful?" at bounding box center [190, 35] width 37 height 5
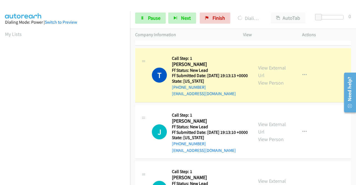
click at [200, 40] on link "Call was successful?" at bounding box center [190, 37] width 37 height 5
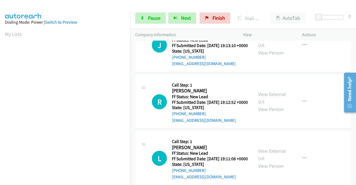
scroll to position [442, 0]
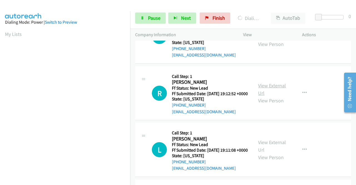
click at [274, 96] on link "View External Url" at bounding box center [272, 89] width 28 height 14
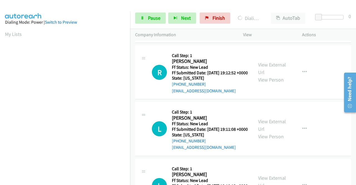
scroll to position [470, 0]
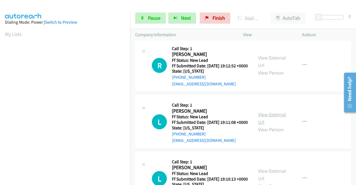
click at [267, 125] on link "View External Url" at bounding box center [272, 118] width 28 height 14
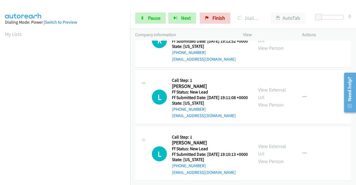
scroll to position [525, 0]
click at [272, 157] on link "View External Url" at bounding box center [272, 150] width 28 height 14
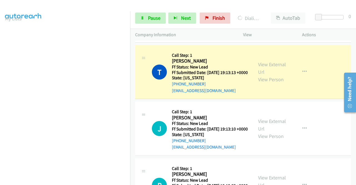
scroll to position [127, 0]
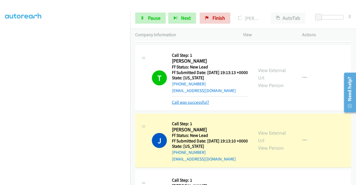
click at [203, 105] on link "Call was successful?" at bounding box center [190, 102] width 37 height 5
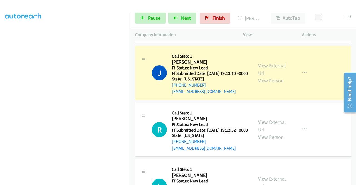
scroll to position [0, 0]
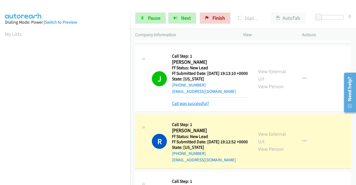
click at [200, 106] on link "Call was successful?" at bounding box center [190, 103] width 37 height 5
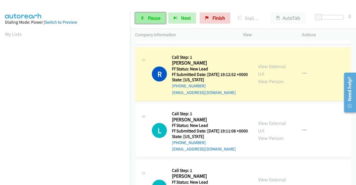
click at [142, 18] on icon at bounding box center [143, 18] width 4 height 4
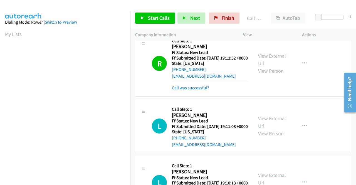
scroll to position [489, 0]
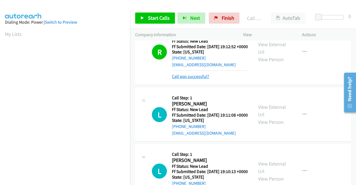
click at [205, 79] on link "Call was successful?" at bounding box center [190, 76] width 37 height 5
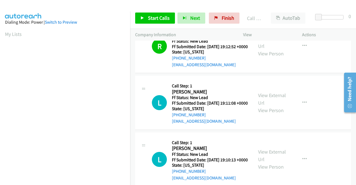
scroll to position [517, 0]
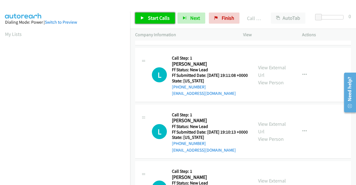
click at [151, 19] on span "Start Calls" at bounding box center [159, 18] width 22 height 6
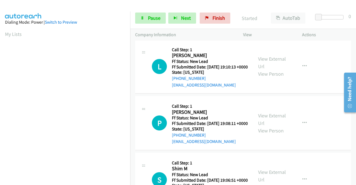
scroll to position [628, 0]
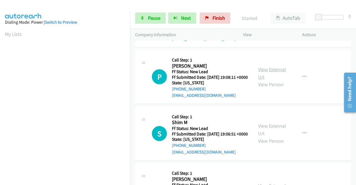
click at [271, 80] on link "View External Url" at bounding box center [272, 73] width 28 height 14
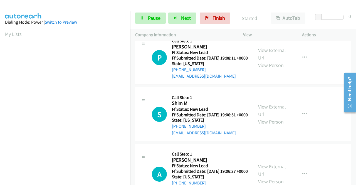
scroll to position [656, 0]
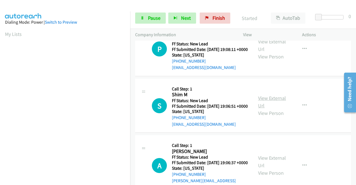
click at [274, 109] on link "View External Url" at bounding box center [272, 102] width 28 height 14
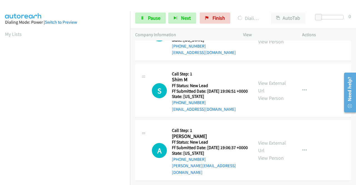
scroll to position [731, 0]
click at [278, 142] on link "View External Url" at bounding box center [272, 147] width 28 height 14
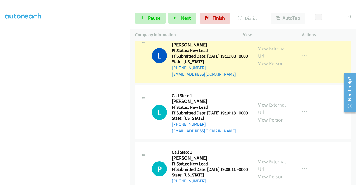
scroll to position [0, 0]
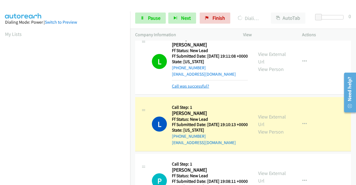
click at [186, 89] on link "Call was successful?" at bounding box center [190, 85] width 37 height 5
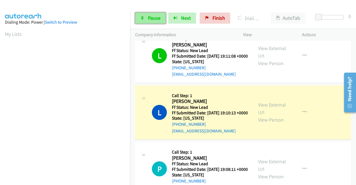
click at [151, 22] on link "Pause" at bounding box center [150, 18] width 31 height 11
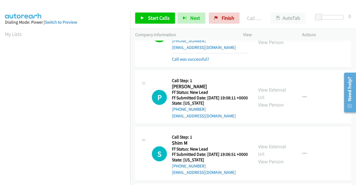
scroll to position [647, 0]
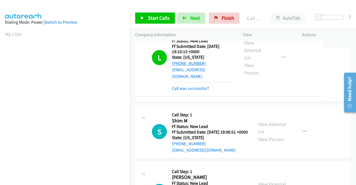
drag, startPoint x: 188, startPoint y: 60, endPoint x: 173, endPoint y: 62, distance: 14.9
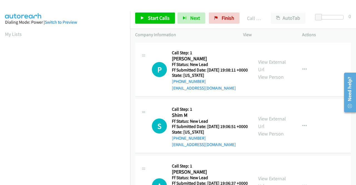
click at [201, 34] on link "Call was successful?" at bounding box center [190, 31] width 37 height 5
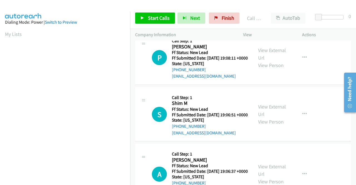
scroll to position [635, 0]
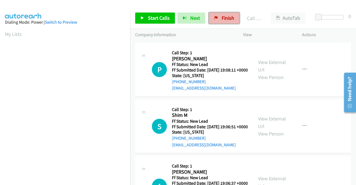
click at [219, 17] on link "Finish" at bounding box center [224, 18] width 31 height 11
click at [215, 16] on icon at bounding box center [216, 18] width 4 height 4
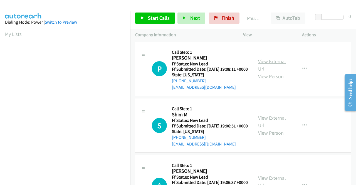
click at [279, 64] on link "View External Url" at bounding box center [272, 65] width 28 height 14
click at [281, 124] on link "View External Url" at bounding box center [272, 122] width 28 height 14
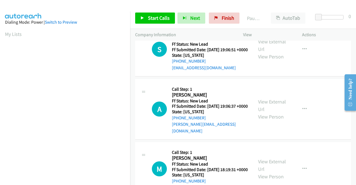
scroll to position [83, 0]
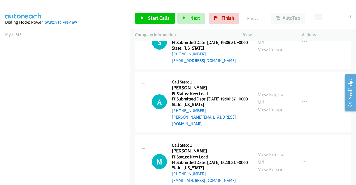
click at [276, 105] on link "View External Url" at bounding box center [272, 98] width 28 height 14
click at [281, 165] on link "View External Url" at bounding box center [272, 158] width 28 height 14
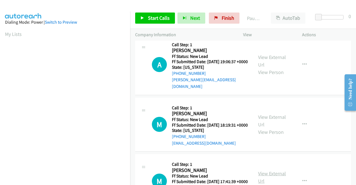
scroll to position [173, 0]
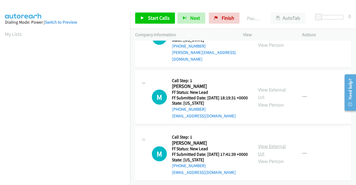
click at [276, 143] on link "View External Url" at bounding box center [272, 150] width 28 height 14
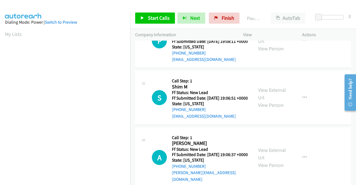
scroll to position [0, 0]
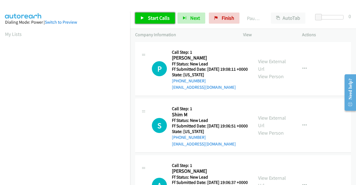
click at [153, 16] on span "Start Calls" at bounding box center [159, 18] width 22 height 6
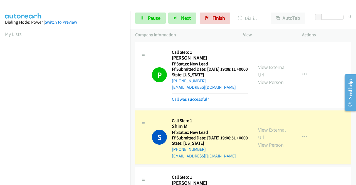
click at [186, 102] on link "Call was successful?" at bounding box center [190, 99] width 37 height 5
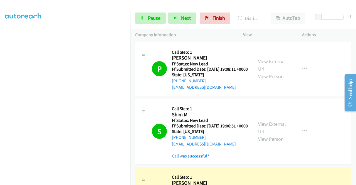
scroll to position [127, 0]
click at [189, 159] on link "Call was successful?" at bounding box center [190, 155] width 37 height 5
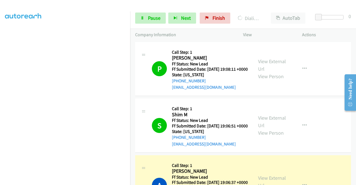
scroll to position [0, 0]
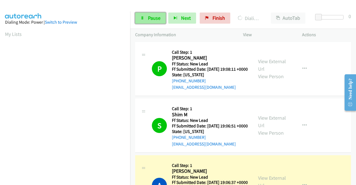
click at [152, 15] on span "Pause" at bounding box center [154, 18] width 13 height 6
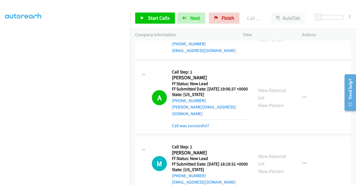
scroll to position [111, 0]
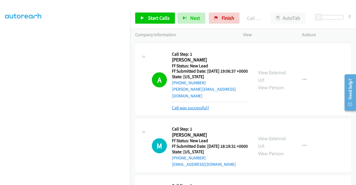
click at [204, 110] on link "Call was successful?" at bounding box center [190, 107] width 37 height 5
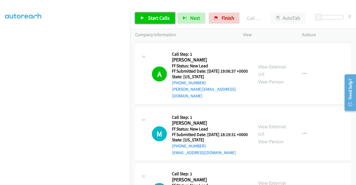
click at [163, 17] on span "Start Calls" at bounding box center [159, 18] width 22 height 6
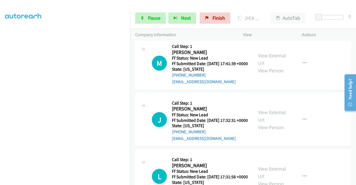
scroll to position [247, 0]
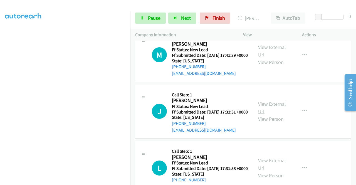
click at [277, 115] on link "View External Url" at bounding box center [272, 108] width 28 height 14
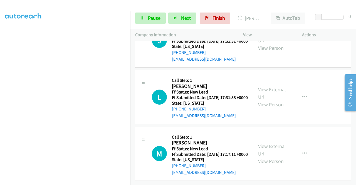
scroll to position [358, 0]
click at [272, 86] on link "View External Url" at bounding box center [272, 93] width 28 height 14
click at [272, 143] on link "View External Url" at bounding box center [272, 150] width 28 height 14
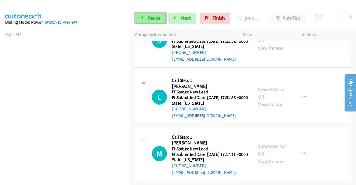
click at [152, 15] on span "Pause" at bounding box center [154, 18] width 13 height 6
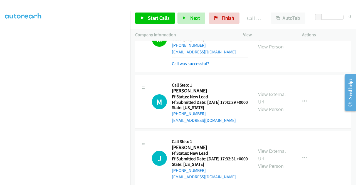
scroll to position [203, 0]
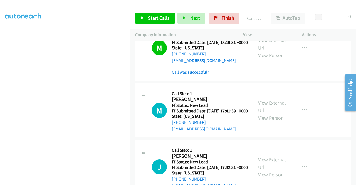
click at [199, 75] on link "Call was successful?" at bounding box center [190, 72] width 37 height 5
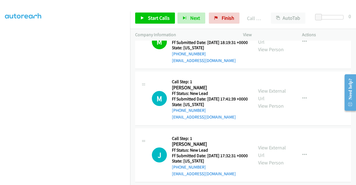
scroll to position [231, 0]
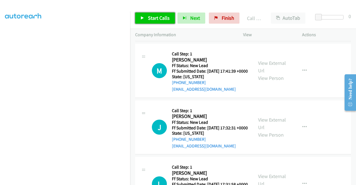
click at [159, 15] on span "Start Calls" at bounding box center [159, 18] width 22 height 6
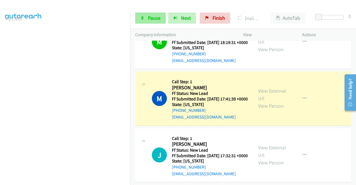
scroll to position [127, 0]
click at [142, 18] on icon at bounding box center [143, 18] width 4 height 4
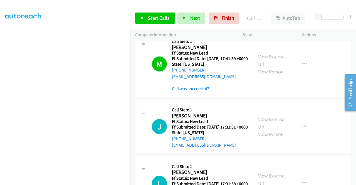
scroll to position [231, 0]
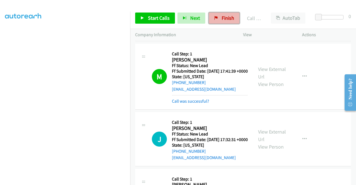
drag, startPoint x: 226, startPoint y: 21, endPoint x: 201, endPoint y: 29, distance: 25.4
click at [225, 21] on span "Finish" at bounding box center [228, 18] width 13 height 6
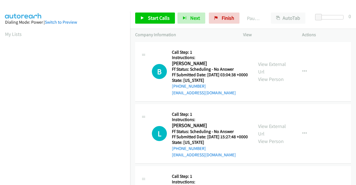
click at [329, 33] on p "Actions" at bounding box center [326, 34] width 49 height 7
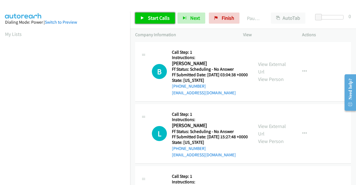
click at [150, 21] on span "Start Calls" at bounding box center [159, 18] width 22 height 6
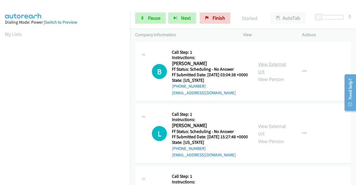
click at [274, 68] on link "View External Url" at bounding box center [272, 68] width 28 height 14
click at [266, 131] on link "View External Url" at bounding box center [272, 130] width 28 height 14
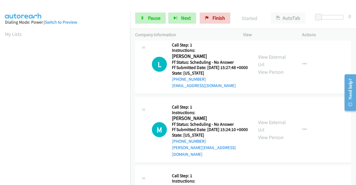
scroll to position [83, 0]
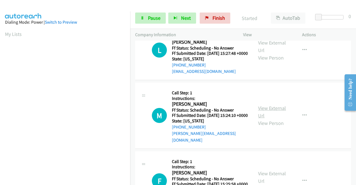
click at [275, 117] on link "View External Url" at bounding box center [272, 112] width 28 height 14
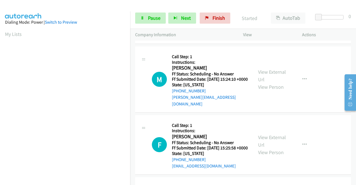
scroll to position [195, 0]
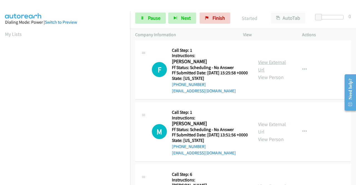
click at [267, 72] on link "View External Url" at bounding box center [272, 66] width 28 height 14
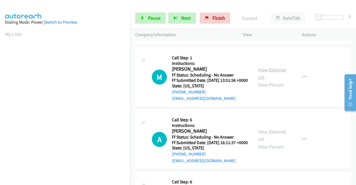
scroll to position [250, 0]
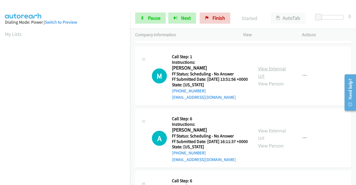
click at [271, 79] on link "View External Url" at bounding box center [272, 72] width 28 height 14
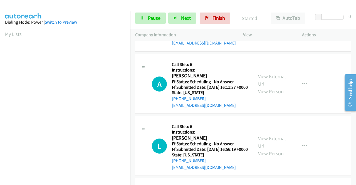
scroll to position [306, 0]
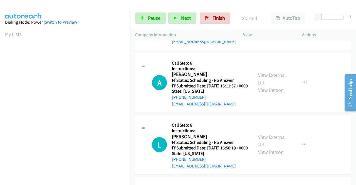
click at [274, 86] on link "View External Url" at bounding box center [272, 79] width 28 height 14
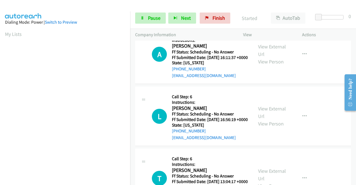
scroll to position [362, 0]
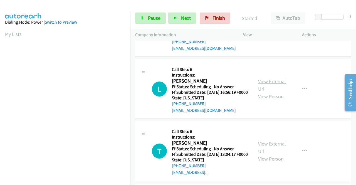
click at [269, 92] on link "View External Url" at bounding box center [272, 85] width 28 height 14
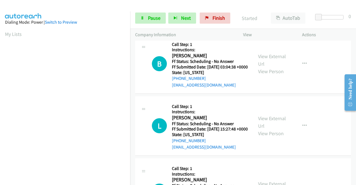
scroll to position [0, 0]
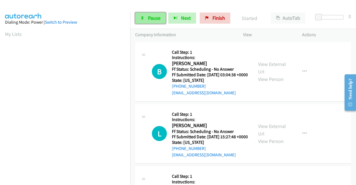
click at [147, 21] on link "Pause" at bounding box center [150, 18] width 31 height 11
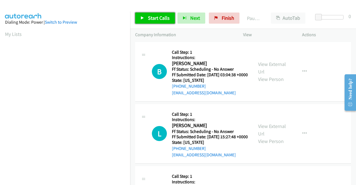
click at [159, 16] on span "Start Calls" at bounding box center [159, 18] width 22 height 6
click at [225, 7] on div at bounding box center [175, 10] width 351 height 21
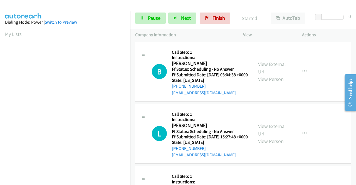
scroll to position [17, 0]
click at [181, 90] on div "[PHONE_NUMBER]" at bounding box center [210, 86] width 76 height 7
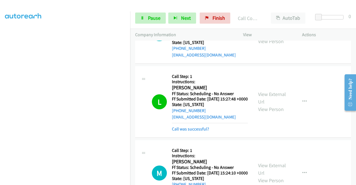
scroll to position [56, 0]
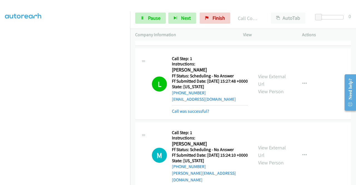
click at [191, 115] on mb0 "Call was successful?" at bounding box center [210, 109] width 76 height 9
click at [192, 114] on link "Call was successful?" at bounding box center [190, 111] width 37 height 5
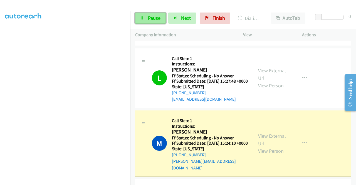
click at [143, 16] on link "Pause" at bounding box center [150, 18] width 31 height 11
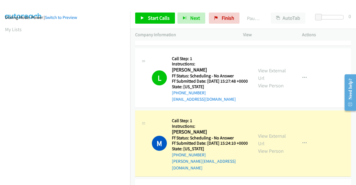
scroll to position [0, 0]
click at [101, 8] on div at bounding box center [175, 10] width 351 height 21
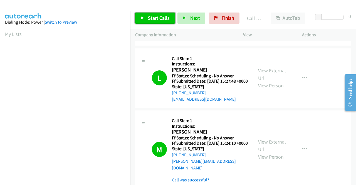
click at [156, 19] on span "Start Calls" at bounding box center [159, 18] width 22 height 6
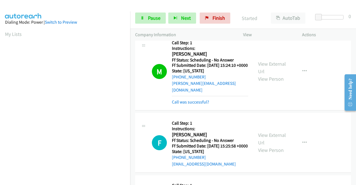
scroll to position [139, 0]
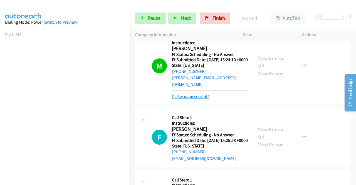
click at [201, 99] on link "Call was successful?" at bounding box center [190, 96] width 37 height 5
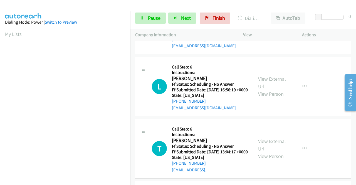
scroll to position [390, 0]
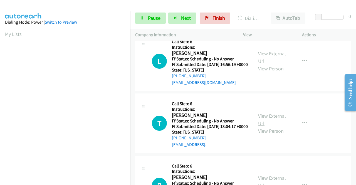
click at [273, 127] on link "View External Url" at bounding box center [272, 120] width 28 height 14
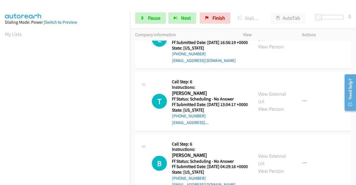
scroll to position [473, 0]
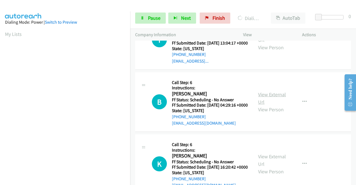
click at [267, 105] on link "View External Url" at bounding box center [272, 98] width 28 height 14
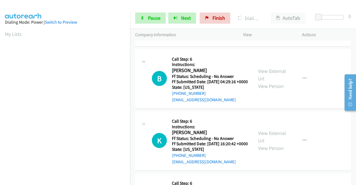
scroll to position [529, 0]
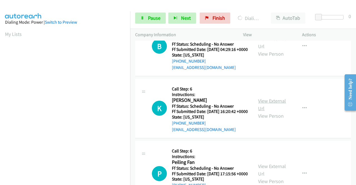
click at [267, 112] on link "View External Url" at bounding box center [272, 105] width 28 height 14
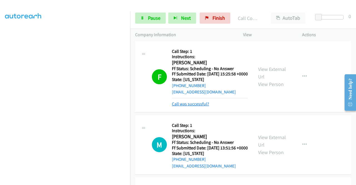
scroll to position [195, 0]
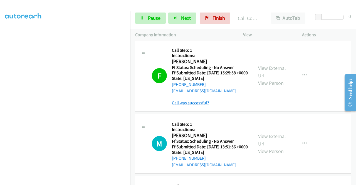
click at [203, 105] on link "Call was successful?" at bounding box center [190, 102] width 37 height 5
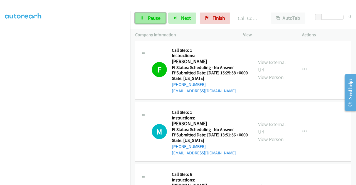
click at [154, 16] on span "Pause" at bounding box center [154, 18] width 13 height 6
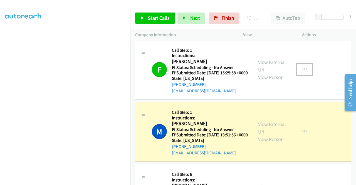
click at [299, 75] on button "button" at bounding box center [304, 69] width 15 height 11
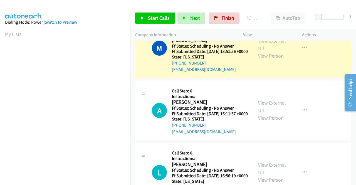
scroll to position [127, 0]
click at [280, 39] on link "Add to do not call list" at bounding box center [275, 33] width 74 height 11
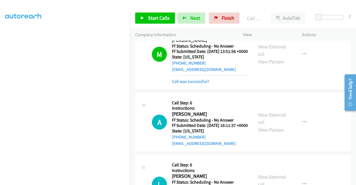
scroll to position [223, 0]
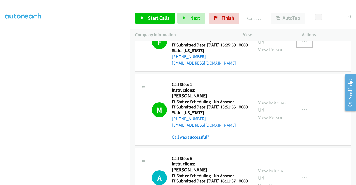
click at [299, 47] on button "button" at bounding box center [304, 41] width 15 height 11
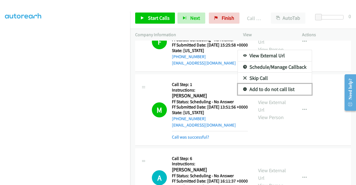
click at [265, 95] on link "Add to do not call list" at bounding box center [275, 89] width 74 height 11
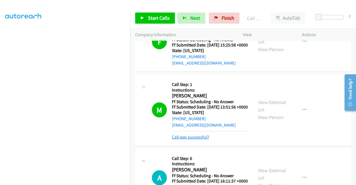
click at [194, 140] on link "Call was successful?" at bounding box center [190, 136] width 37 height 5
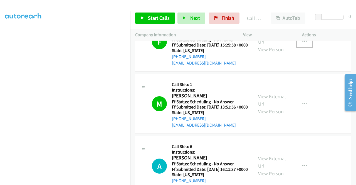
click at [304, 47] on button "button" at bounding box center [304, 41] width 15 height 11
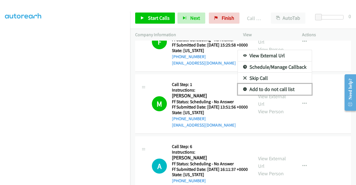
click at [265, 95] on link "Add to do not call list" at bounding box center [275, 89] width 74 height 11
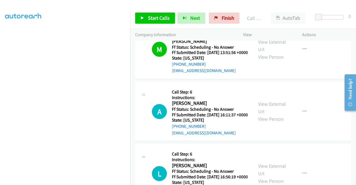
scroll to position [278, 0]
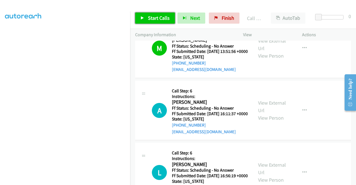
click at [153, 19] on span "Start Calls" at bounding box center [159, 18] width 22 height 6
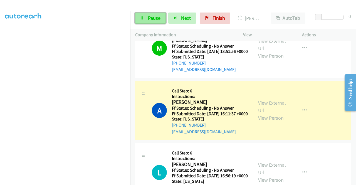
click at [139, 20] on link "Pause" at bounding box center [150, 18] width 31 height 11
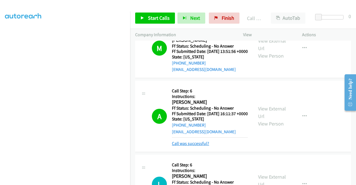
click at [195, 146] on link "Call was successful?" at bounding box center [190, 143] width 37 height 5
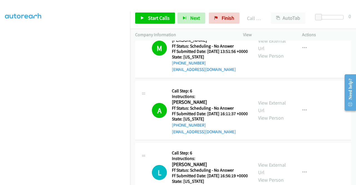
scroll to position [127, 0]
click at [145, 21] on link "Start Calls" at bounding box center [155, 18] width 40 height 11
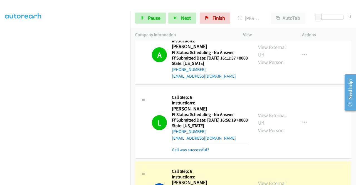
scroll to position [445, 0]
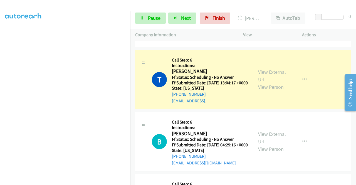
click at [194, 41] on link "Call was successful?" at bounding box center [190, 38] width 37 height 5
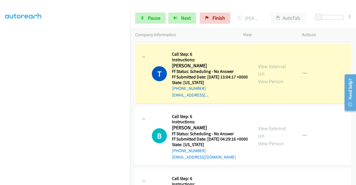
scroll to position [0, 0]
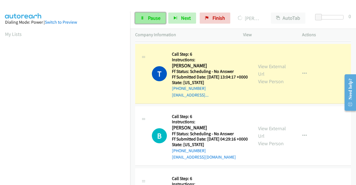
click at [146, 18] on link "Pause" at bounding box center [150, 18] width 31 height 11
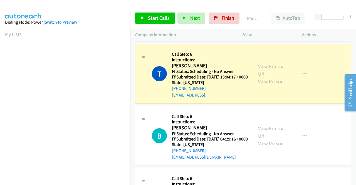
scroll to position [127, 0]
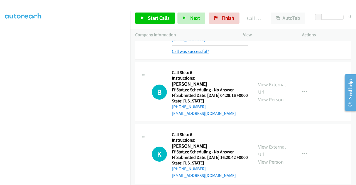
click at [207, 54] on link "Call was successful?" at bounding box center [190, 51] width 37 height 5
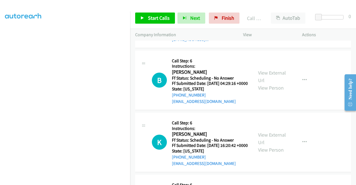
scroll to position [489, 0]
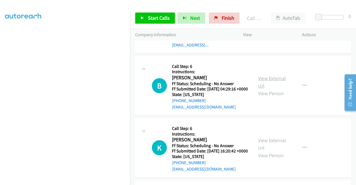
click at [276, 89] on link "View External Url" at bounding box center [272, 82] width 28 height 14
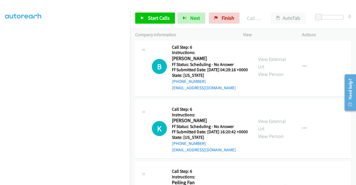
scroll to position [517, 0]
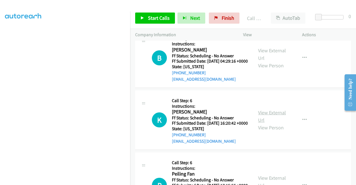
click at [275, 123] on link "View External Url" at bounding box center [272, 116] width 28 height 14
click at [155, 21] on span "Start Calls" at bounding box center [159, 18] width 22 height 6
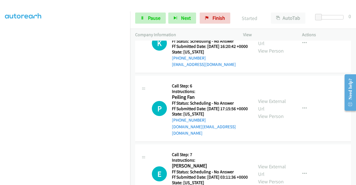
scroll to position [601, 0]
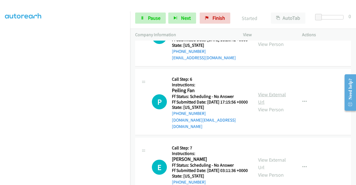
click at [278, 105] on link "View External Url" at bounding box center [272, 98] width 28 height 14
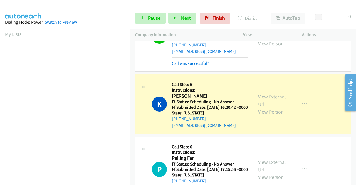
scroll to position [31, 0]
click at [180, 66] on link "Call was successful?" at bounding box center [190, 63] width 37 height 5
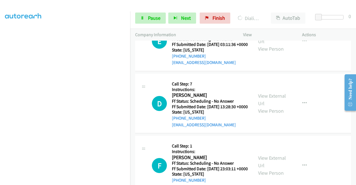
scroll to position [740, 0]
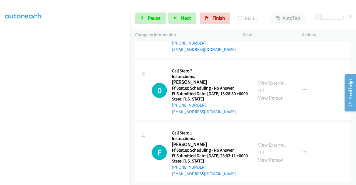
click at [276, 31] on link "View External Url" at bounding box center [272, 25] width 28 height 14
click at [151, 14] on link "Pause" at bounding box center [150, 18] width 31 height 11
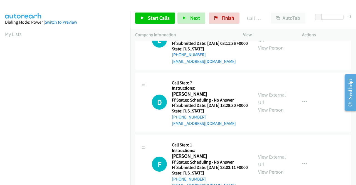
scroll to position [751, 0]
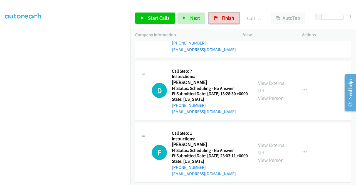
drag, startPoint x: 229, startPoint y: 16, endPoint x: 203, endPoint y: 31, distance: 29.7
click at [229, 16] on span "Finish" at bounding box center [228, 18] width 13 height 6
